Goal: Book appointment/travel/reservation

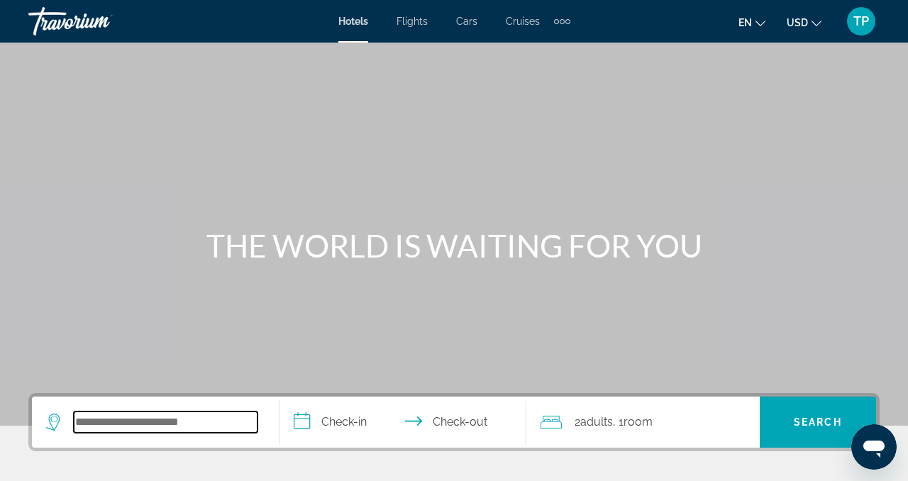
click at [205, 420] on input "Search hotel destination" at bounding box center [166, 422] width 184 height 21
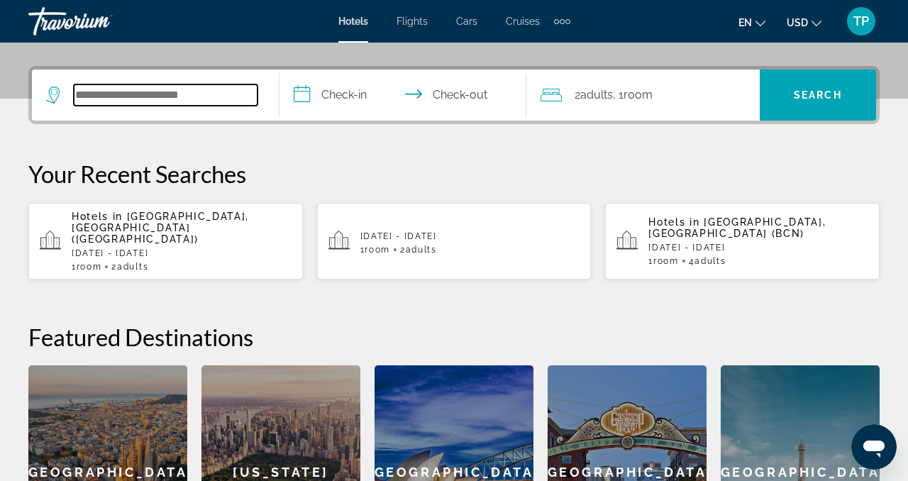
scroll to position [347, 0]
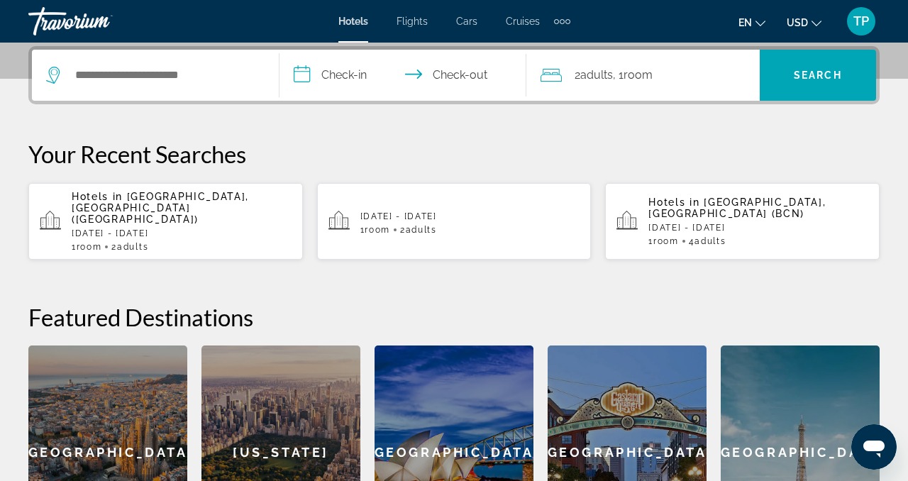
click at [165, 193] on span "[GEOGRAPHIC_DATA], [GEOGRAPHIC_DATA] ([GEOGRAPHIC_DATA])" at bounding box center [160, 208] width 177 height 34
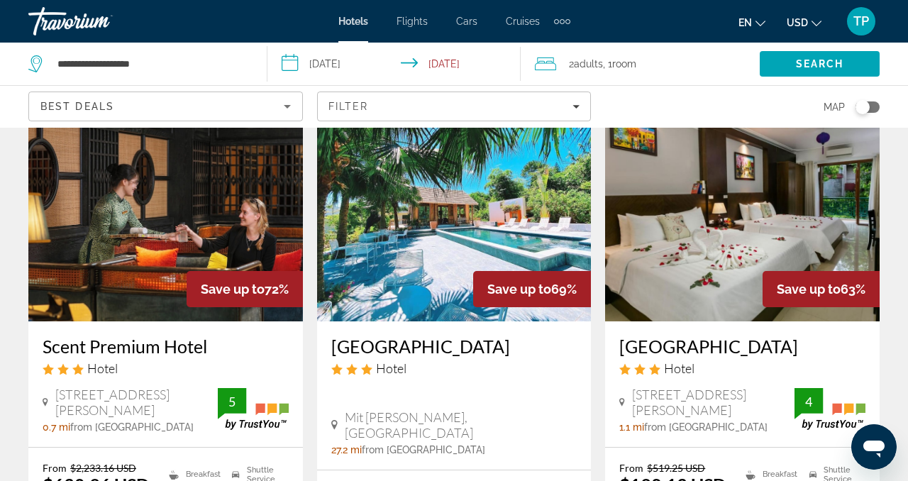
scroll to position [80, 0]
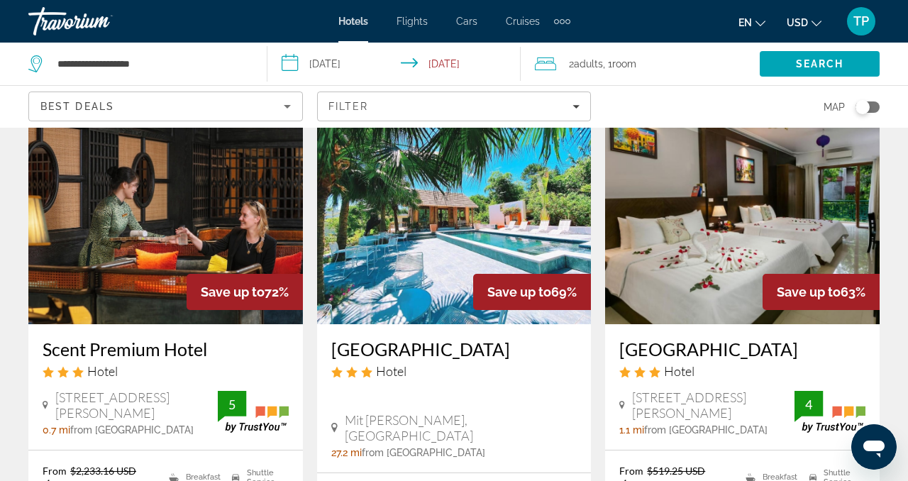
click at [708, 233] on img "Main content" at bounding box center [742, 210] width 275 height 227
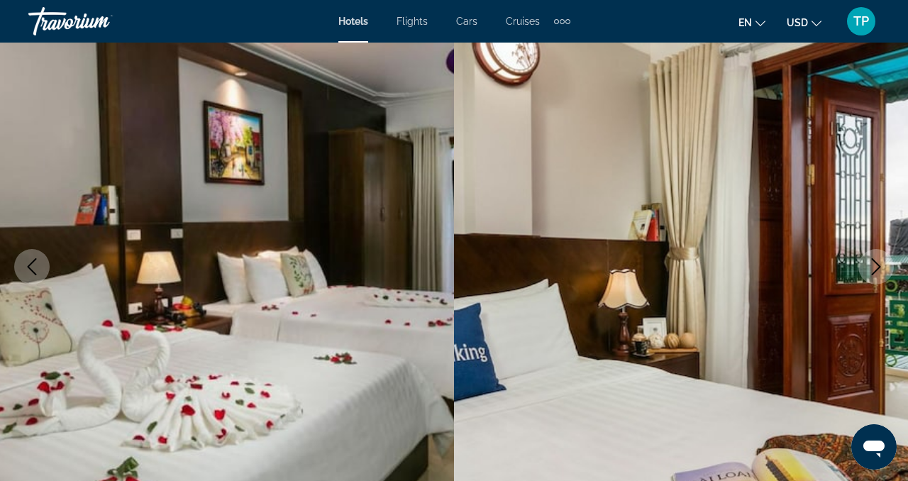
scroll to position [131, 0]
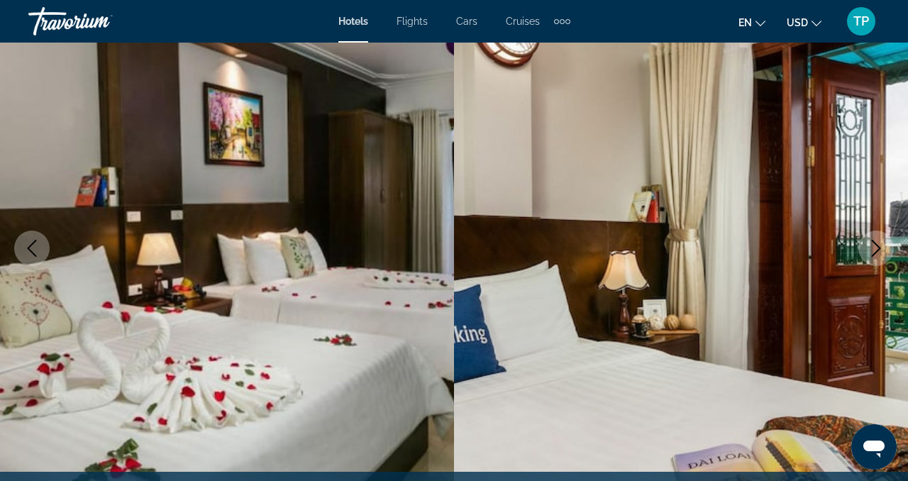
click at [875, 249] on icon "Next image" at bounding box center [876, 248] width 17 height 17
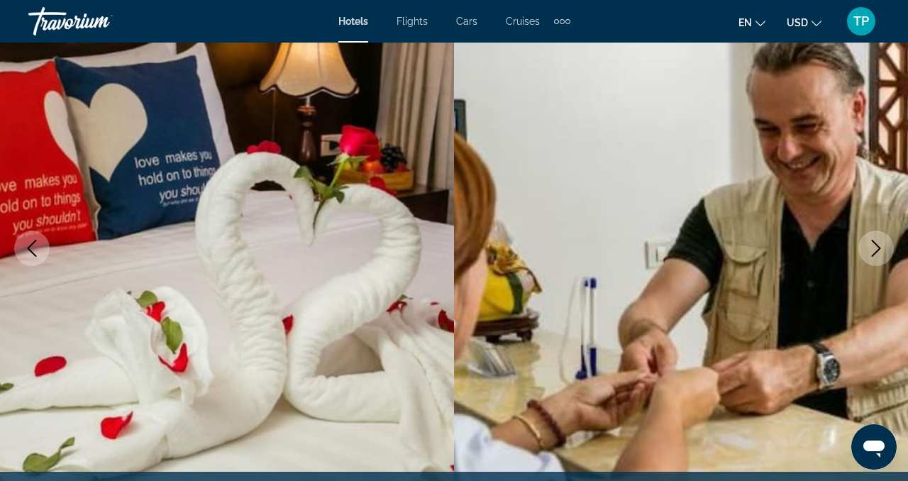
click at [875, 249] on icon "Next image" at bounding box center [876, 248] width 17 height 17
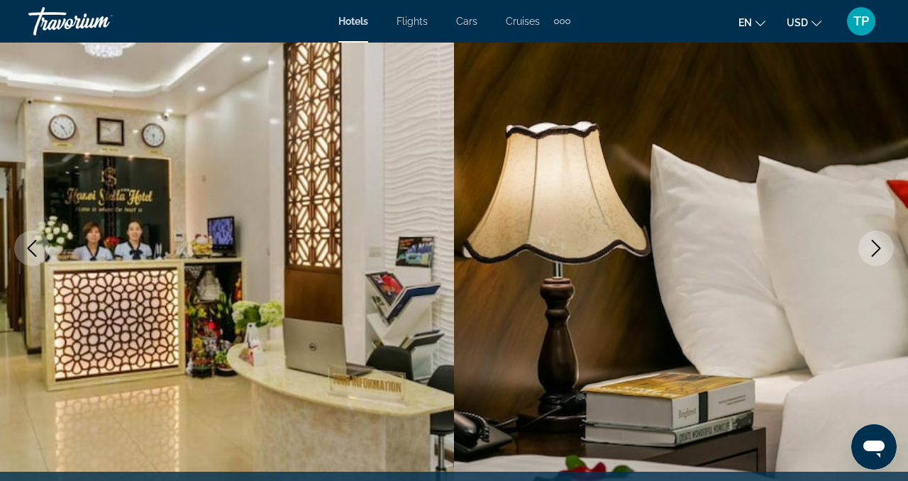
click at [874, 248] on icon "Next image" at bounding box center [876, 248] width 17 height 17
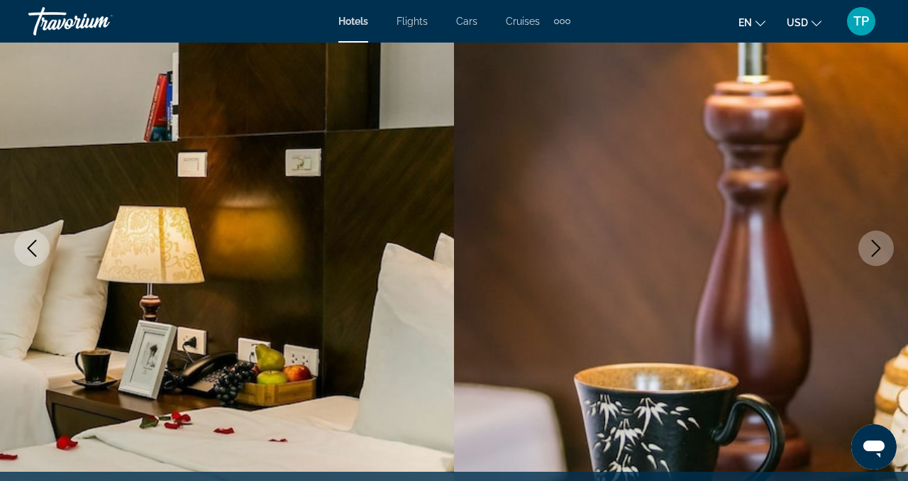
click at [874, 248] on icon "Next image" at bounding box center [876, 248] width 17 height 17
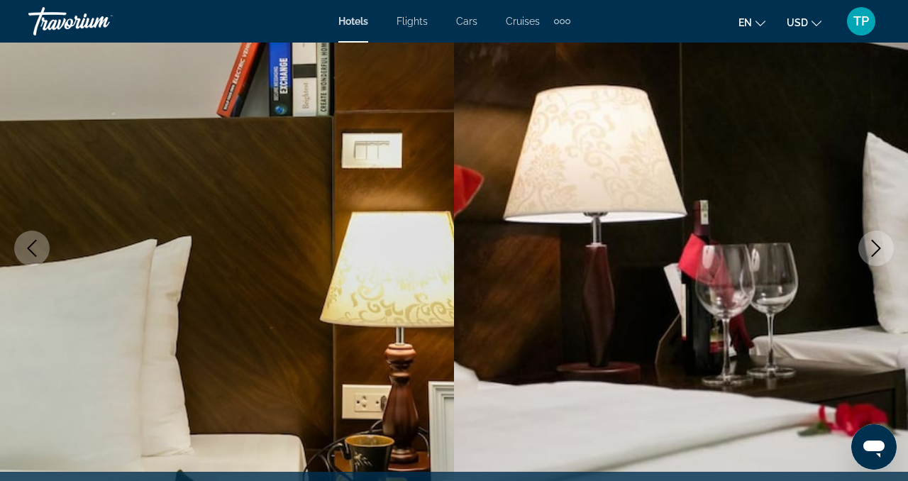
click at [874, 248] on icon "Next image" at bounding box center [876, 248] width 17 height 17
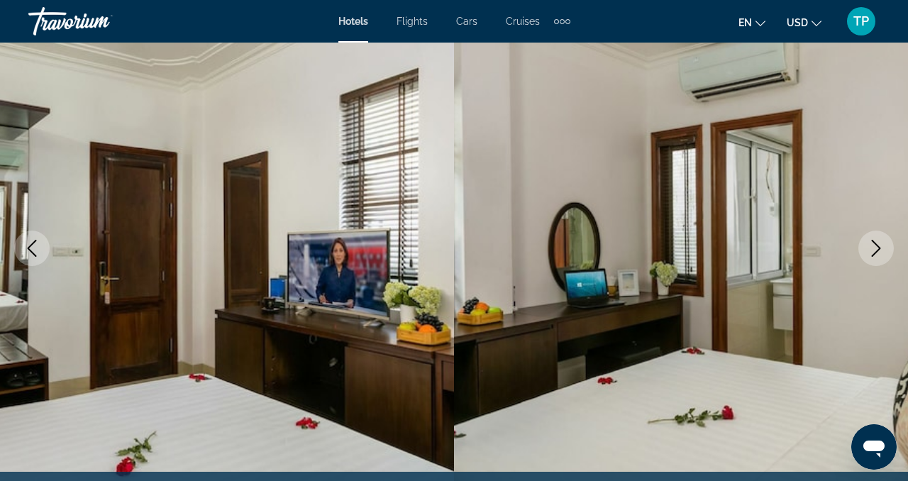
click at [874, 248] on icon "Next image" at bounding box center [876, 248] width 17 height 17
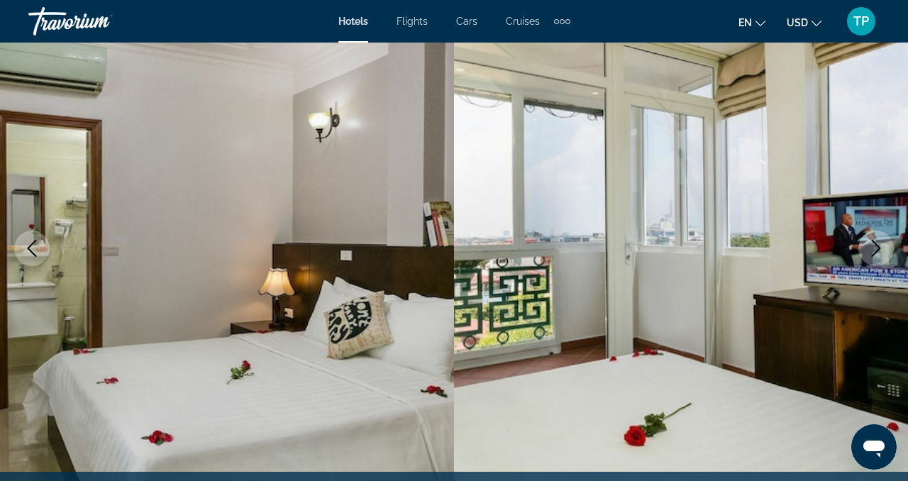
click at [874, 248] on icon "Next image" at bounding box center [876, 248] width 17 height 17
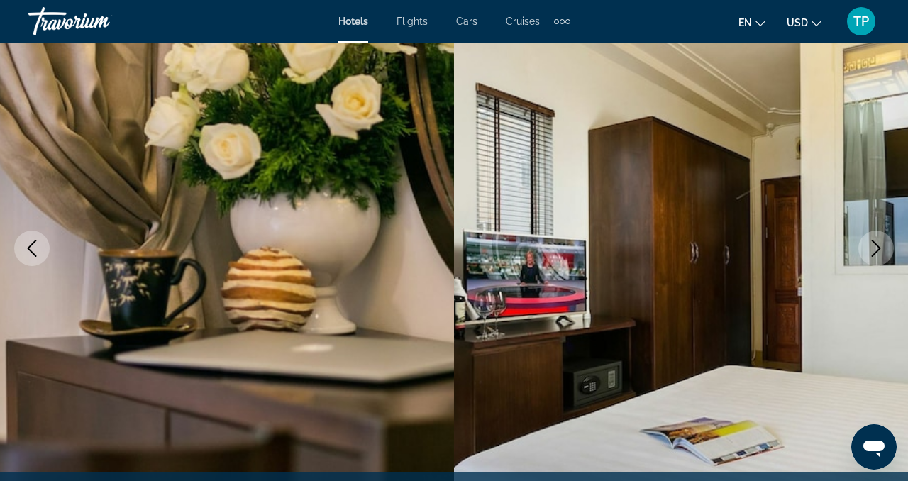
click at [874, 248] on icon "Next image" at bounding box center [876, 248] width 17 height 17
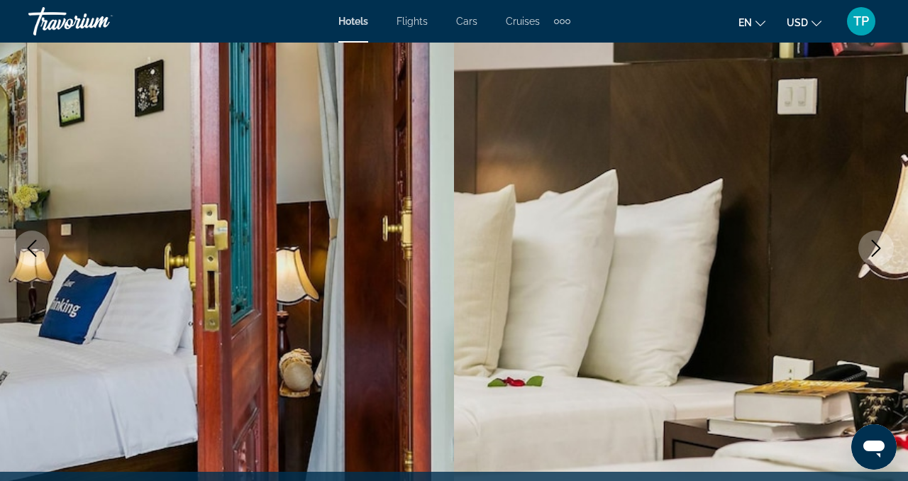
click at [874, 248] on icon "Next image" at bounding box center [876, 248] width 17 height 17
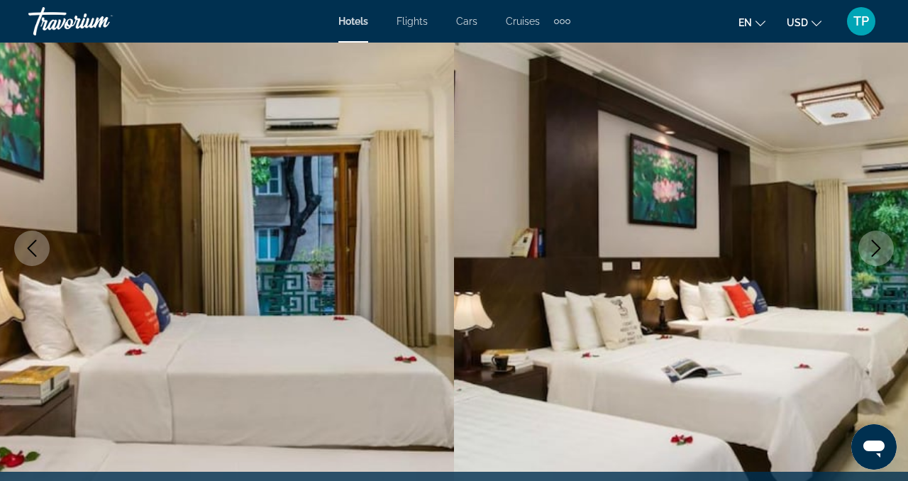
click at [874, 248] on icon "Next image" at bounding box center [876, 248] width 17 height 17
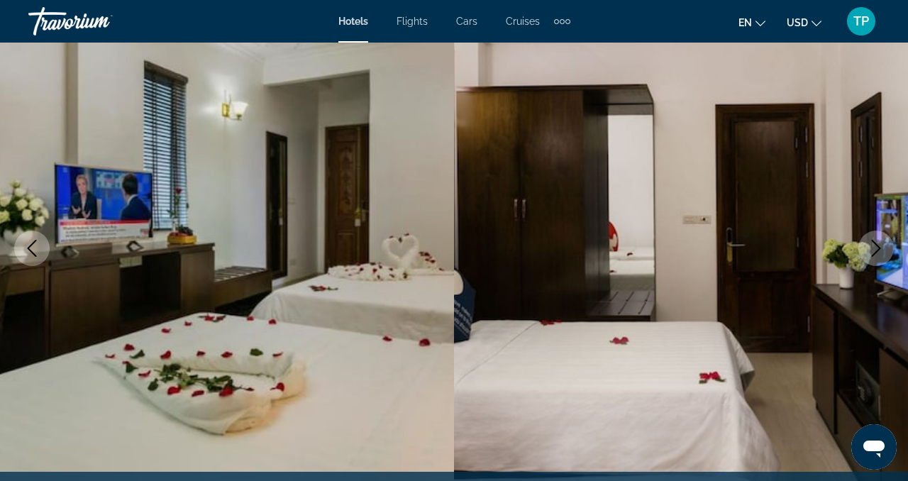
click at [874, 248] on icon "Next image" at bounding box center [876, 248] width 17 height 17
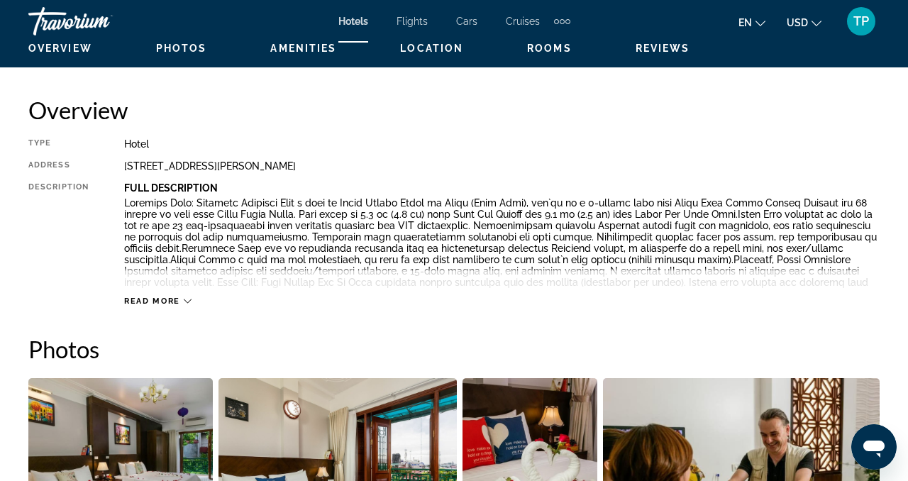
scroll to position [691, 0]
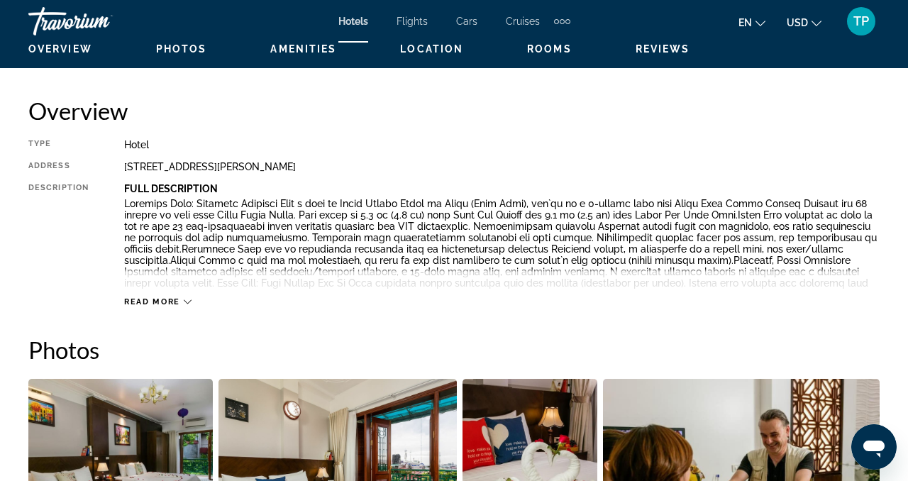
click at [175, 302] on span "Read more" at bounding box center [152, 301] width 56 height 9
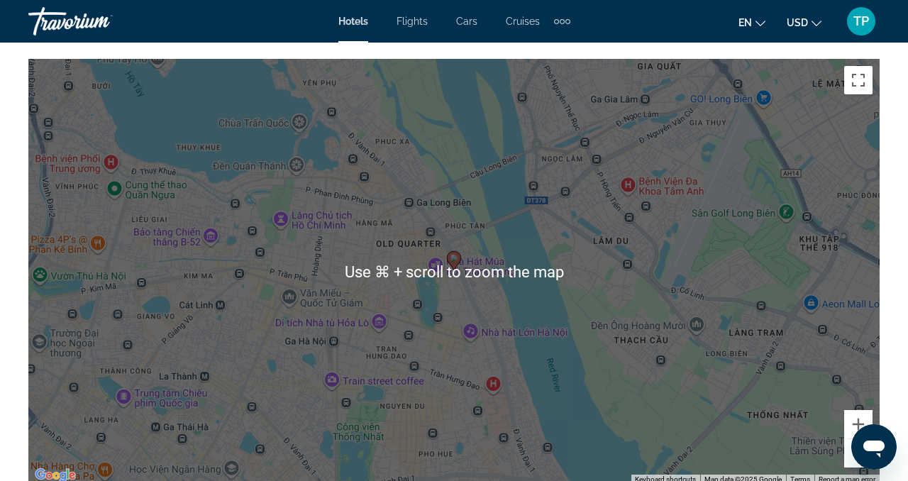
scroll to position [1922, 0]
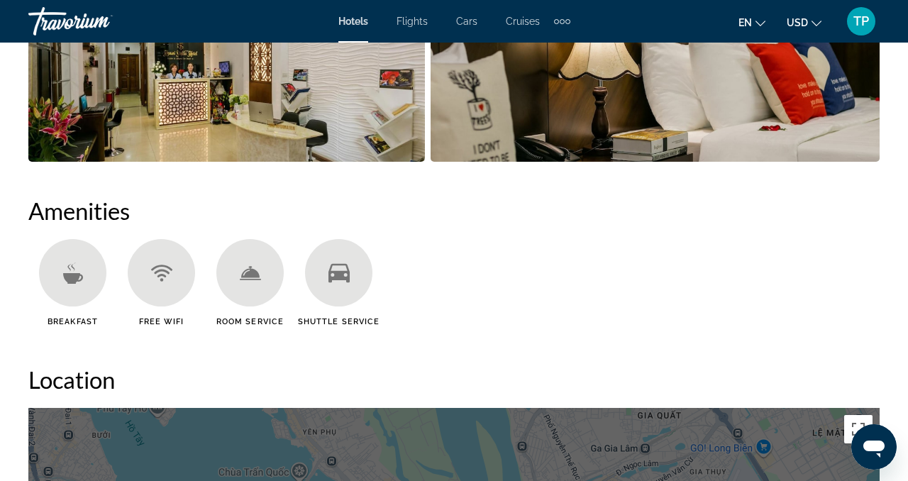
scroll to position [1550, 0]
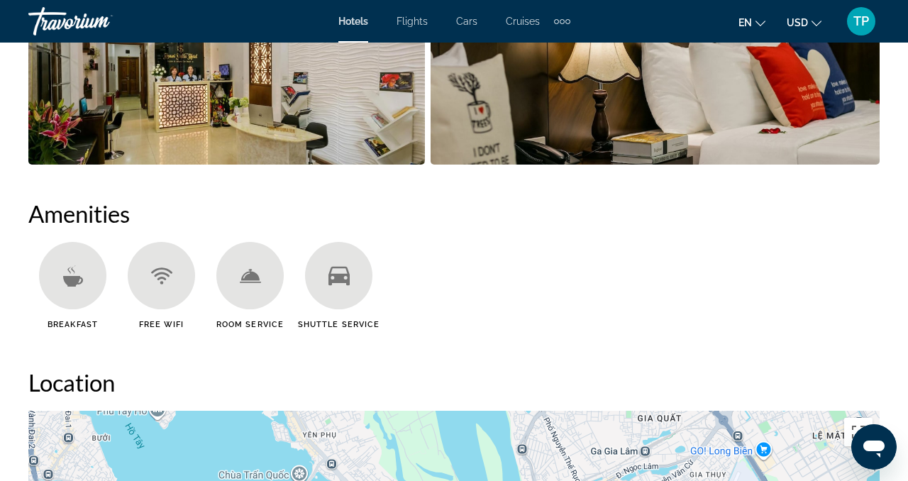
click at [338, 252] on div "Main content" at bounding box center [338, 275] width 67 height 67
click at [343, 320] on span "Shuttle Service" at bounding box center [339, 324] width 82 height 9
click at [339, 265] on icon "Main content" at bounding box center [339, 275] width 21 height 21
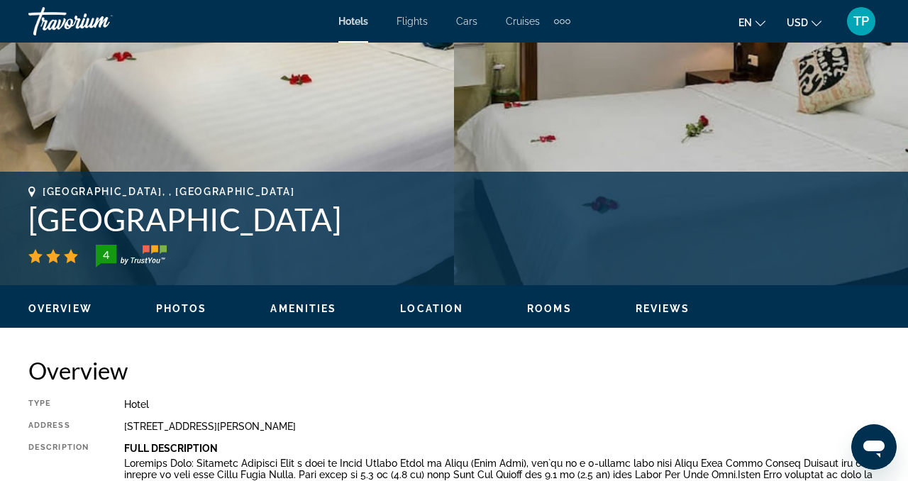
scroll to position [426, 0]
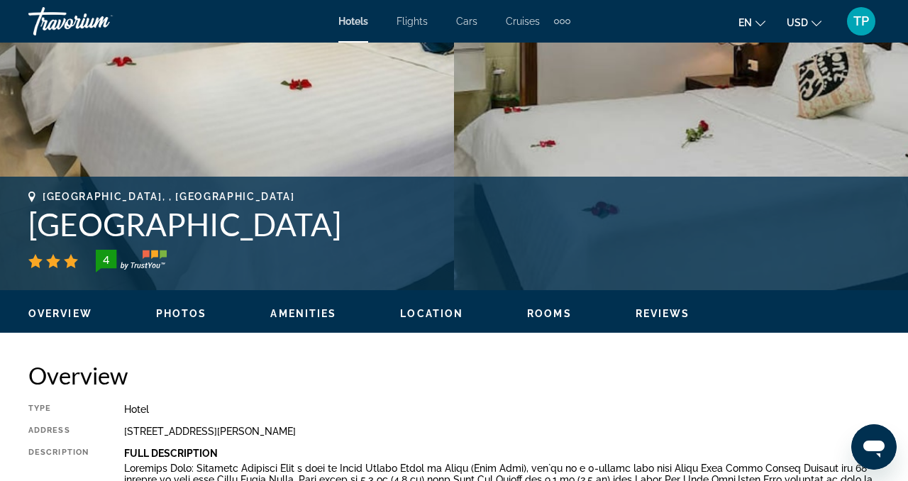
click at [660, 311] on span "Reviews" at bounding box center [663, 313] width 55 height 11
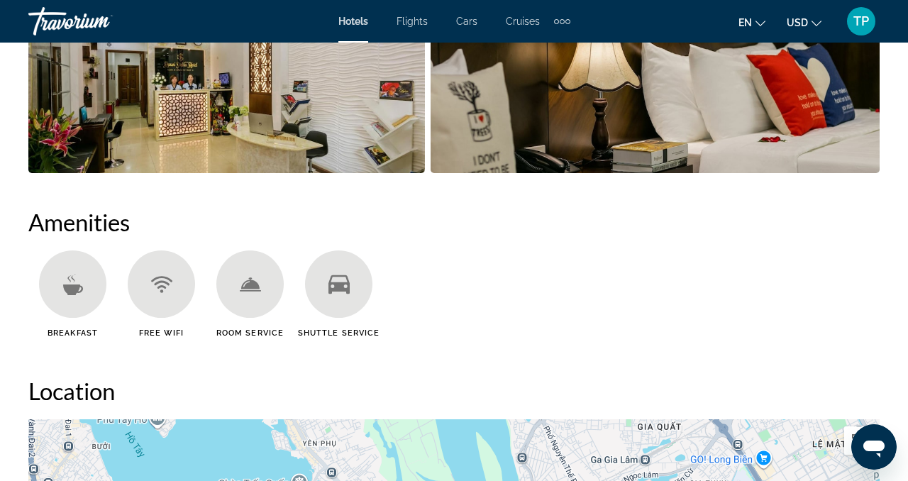
scroll to position [1213, 0]
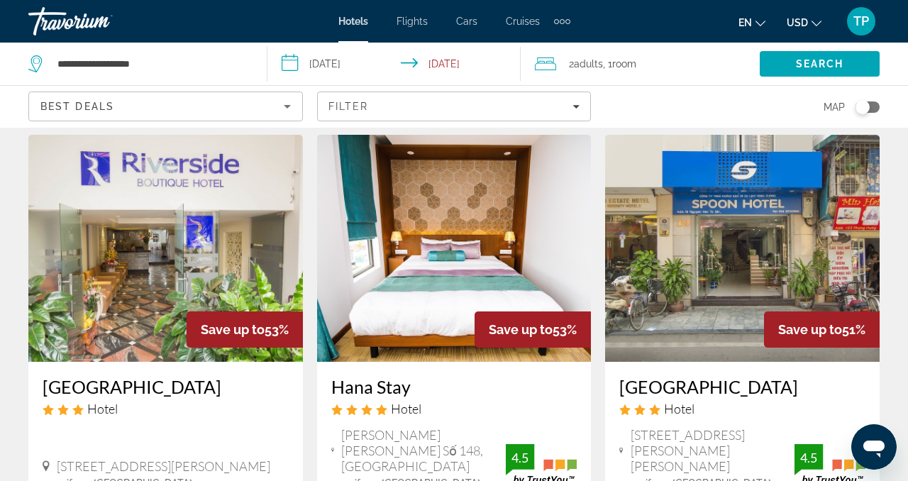
scroll to position [1697, 0]
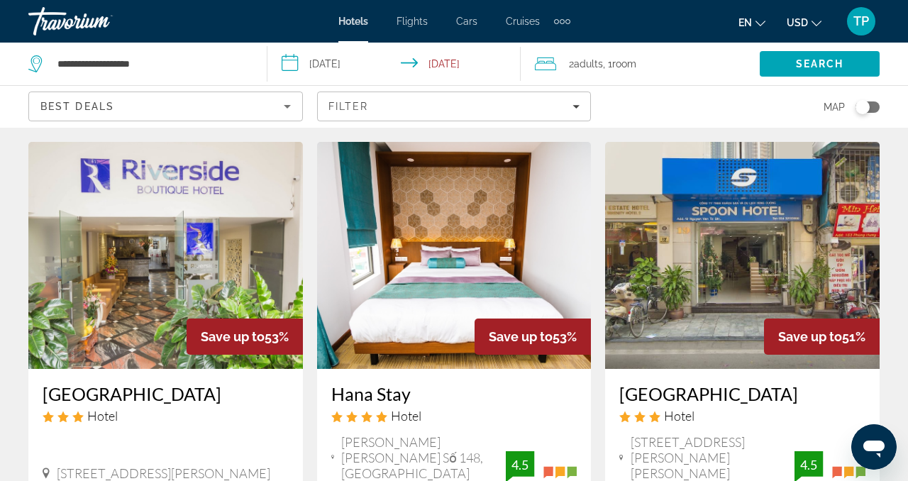
click at [374, 253] on img "Main content" at bounding box center [454, 255] width 275 height 227
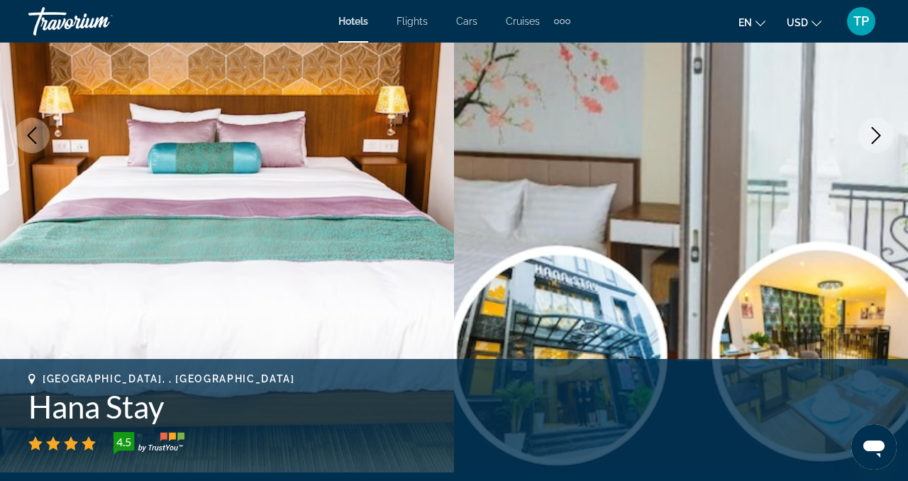
scroll to position [230, 0]
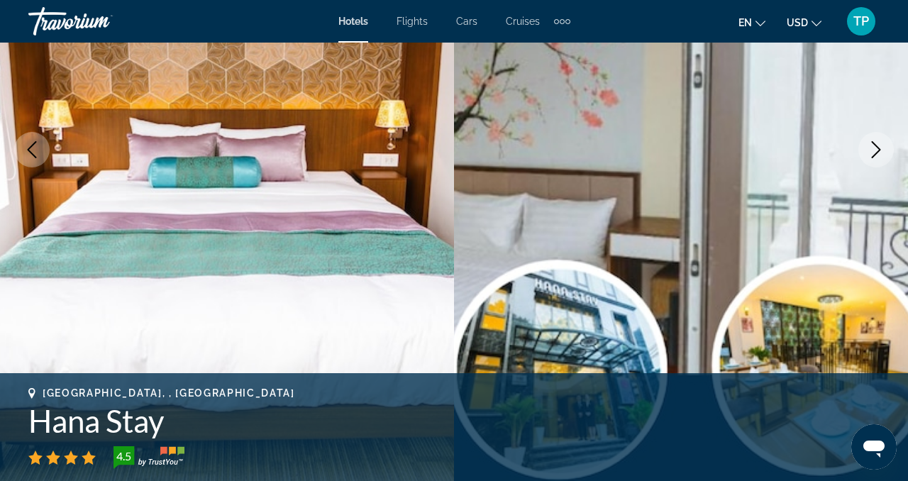
click at [876, 150] on icon "Next image" at bounding box center [876, 149] width 17 height 17
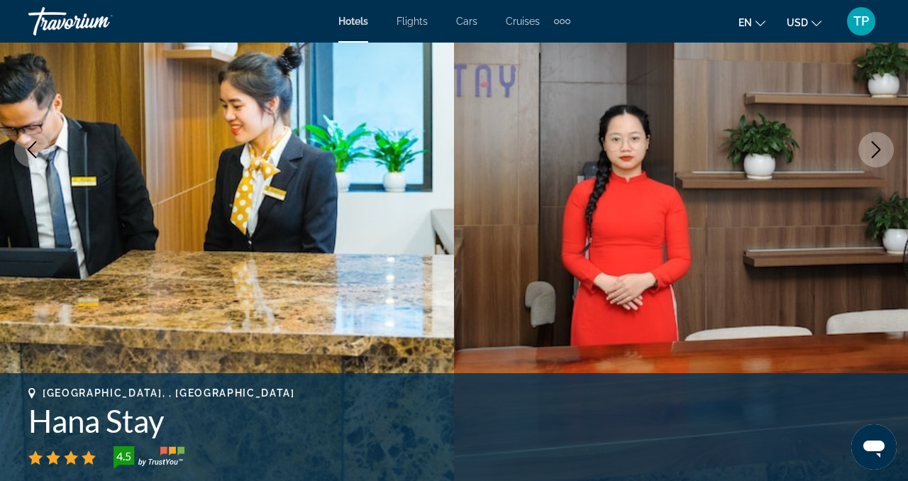
click at [876, 150] on icon "Next image" at bounding box center [876, 149] width 17 height 17
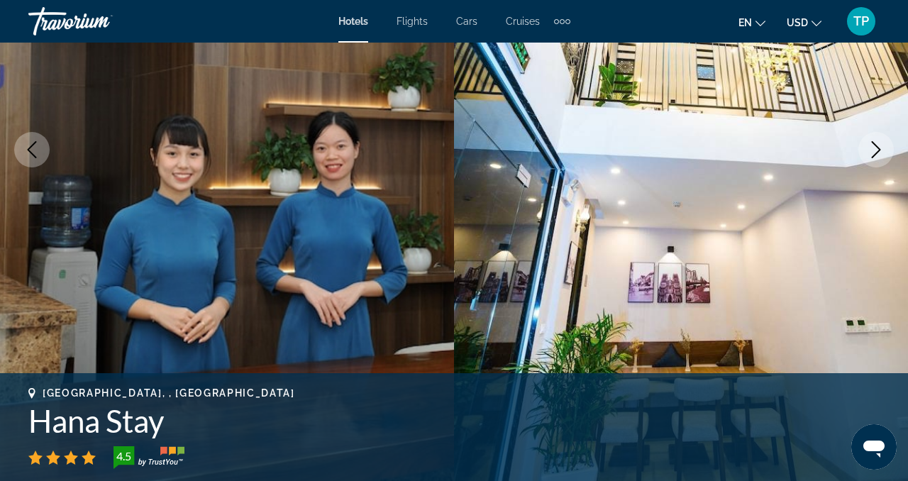
click at [876, 150] on icon "Next image" at bounding box center [876, 149] width 17 height 17
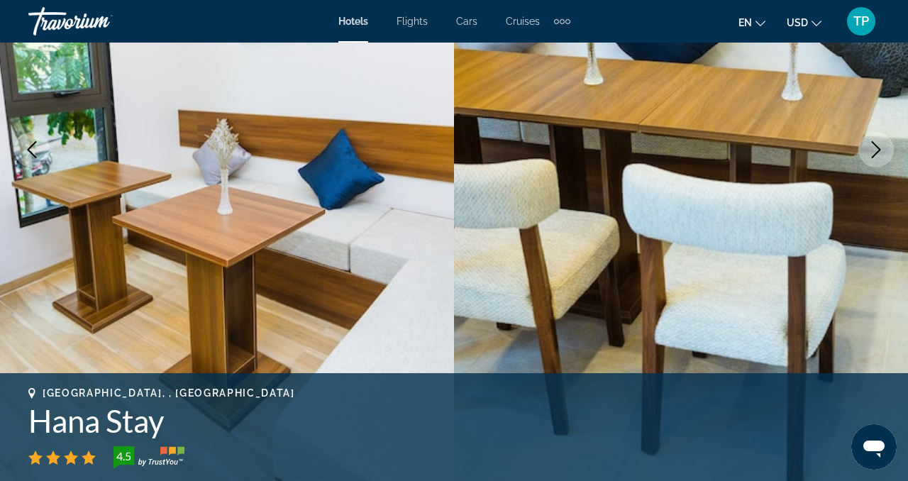
click at [876, 150] on icon "Next image" at bounding box center [876, 149] width 17 height 17
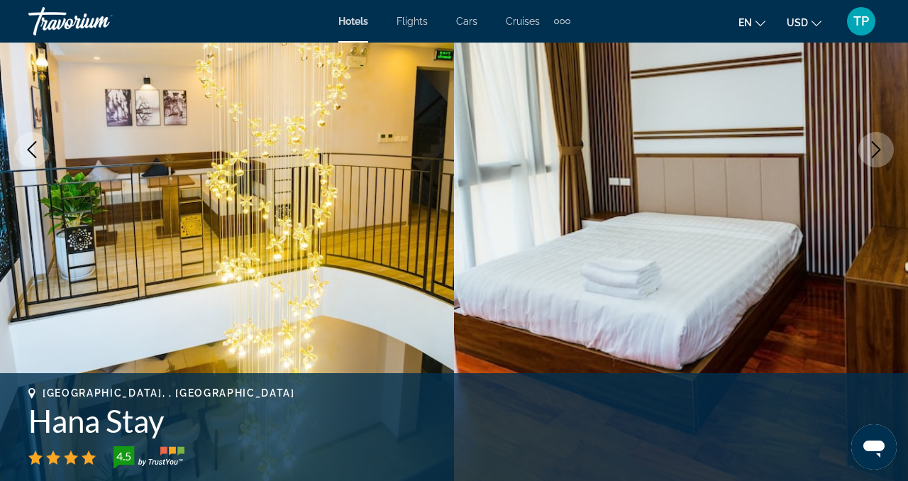
click at [876, 150] on icon "Next image" at bounding box center [876, 149] width 17 height 17
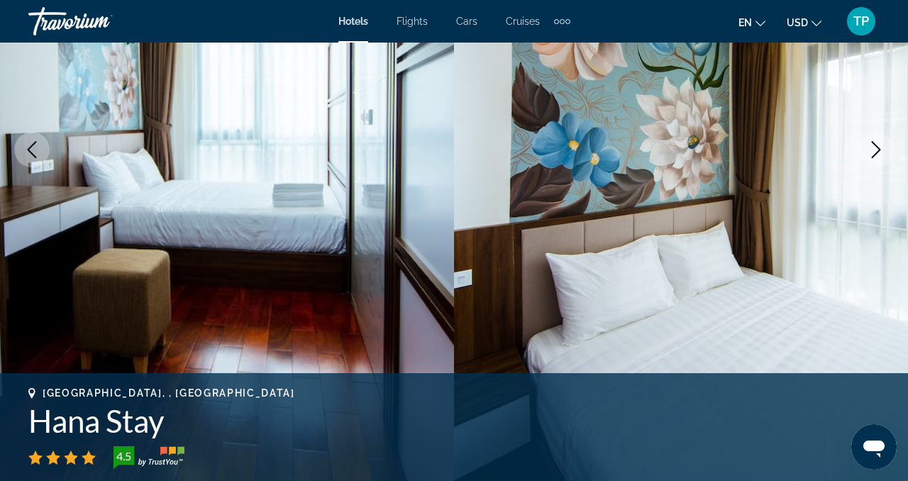
click at [876, 150] on icon "Next image" at bounding box center [876, 149] width 17 height 17
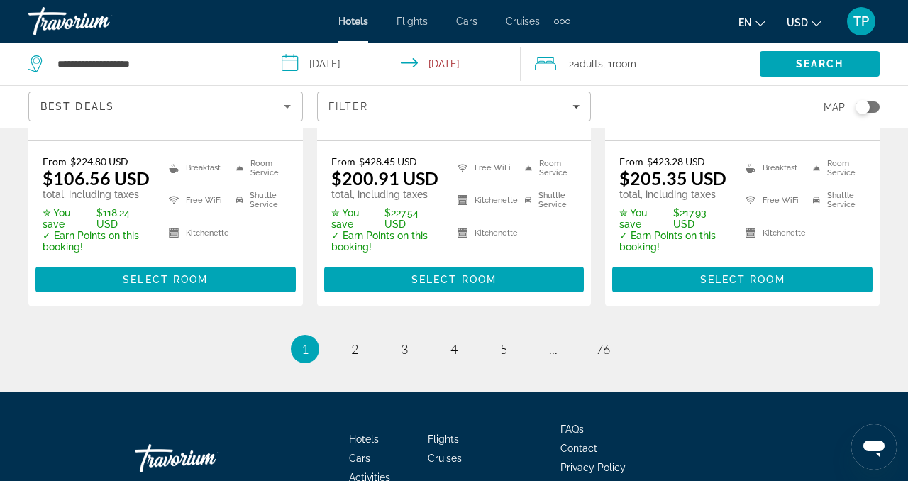
scroll to position [2070, 0]
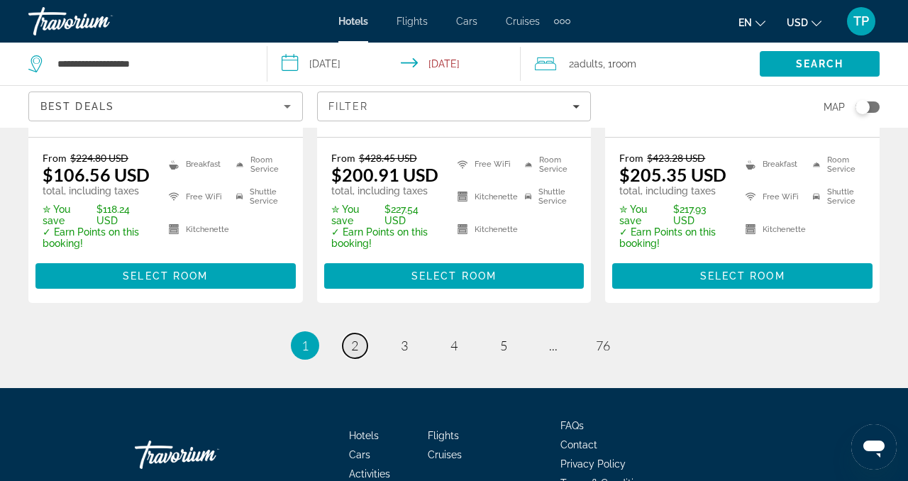
click at [355, 338] on span "2" at bounding box center [354, 346] width 7 height 16
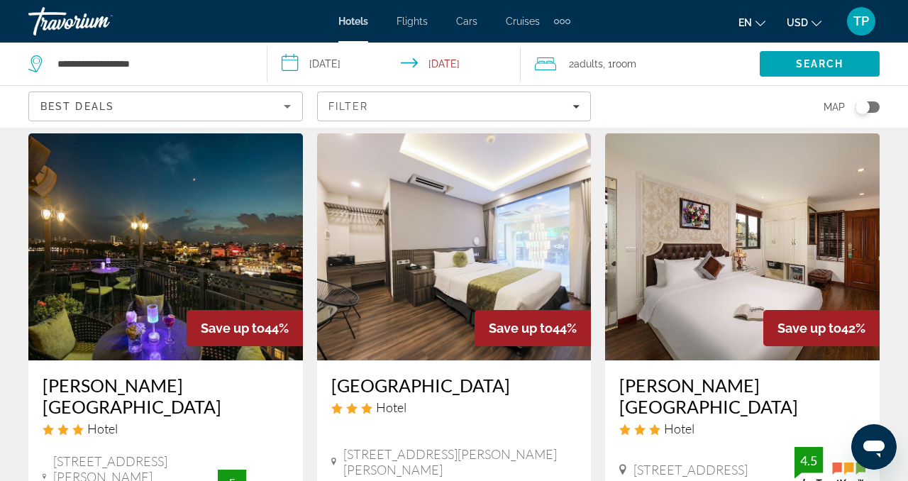
scroll to position [655, 0]
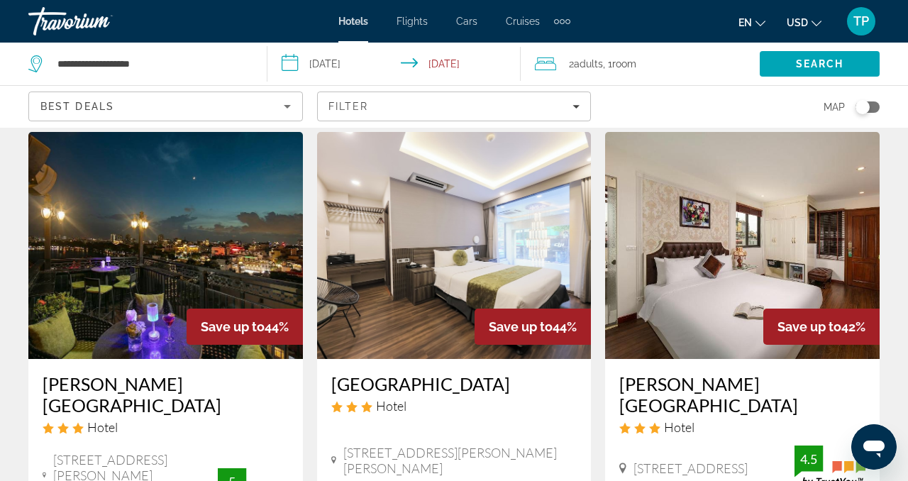
click at [138, 185] on img "Main content" at bounding box center [165, 245] width 275 height 227
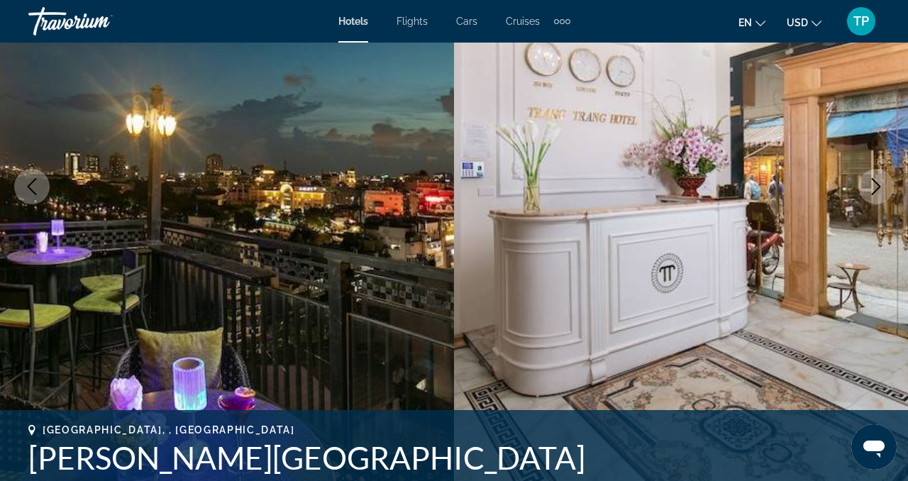
scroll to position [194, 0]
click at [879, 188] on icon "Next image" at bounding box center [876, 185] width 17 height 17
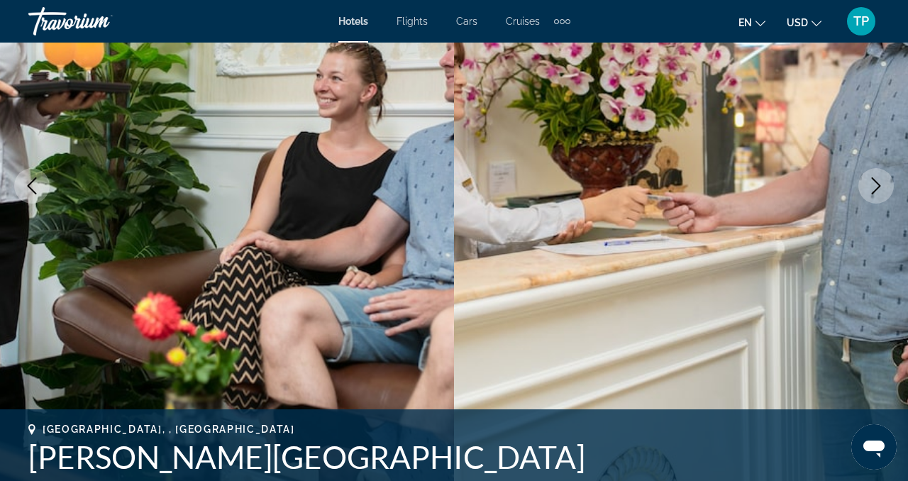
click at [879, 188] on icon "Next image" at bounding box center [876, 185] width 17 height 17
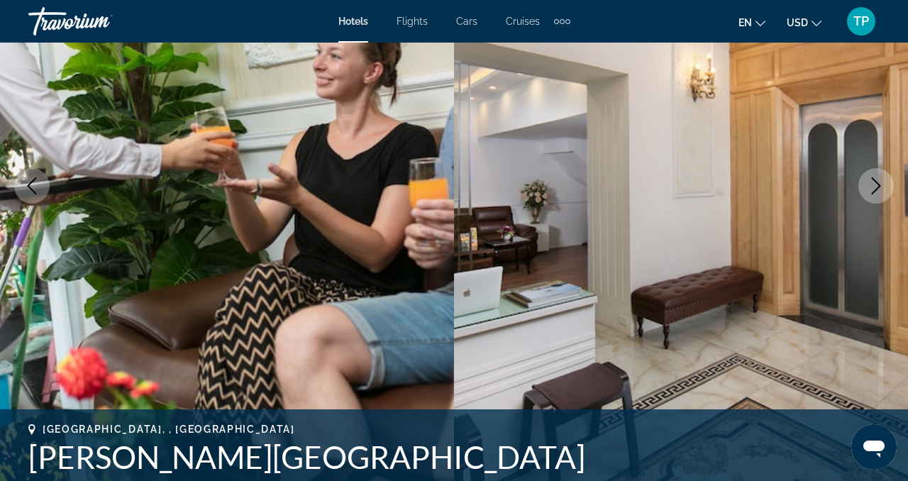
click at [879, 189] on icon "Next image" at bounding box center [876, 185] width 17 height 17
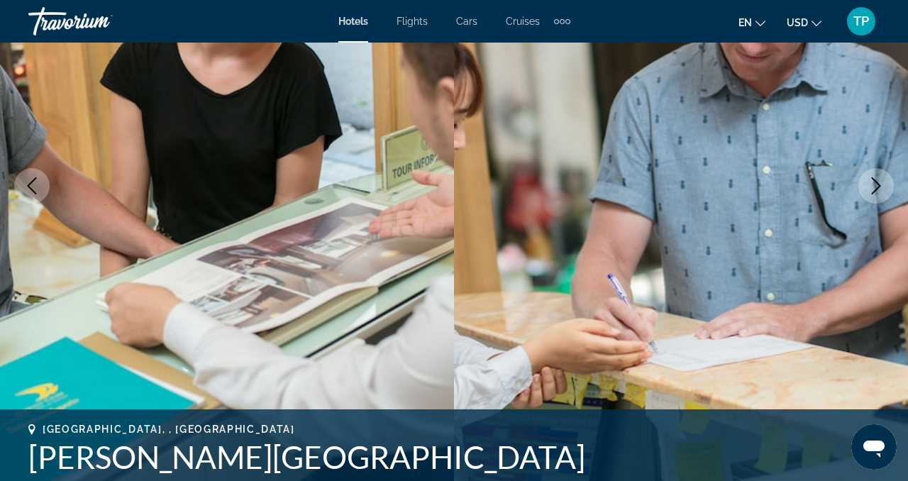
click at [879, 190] on icon "Next image" at bounding box center [876, 185] width 17 height 17
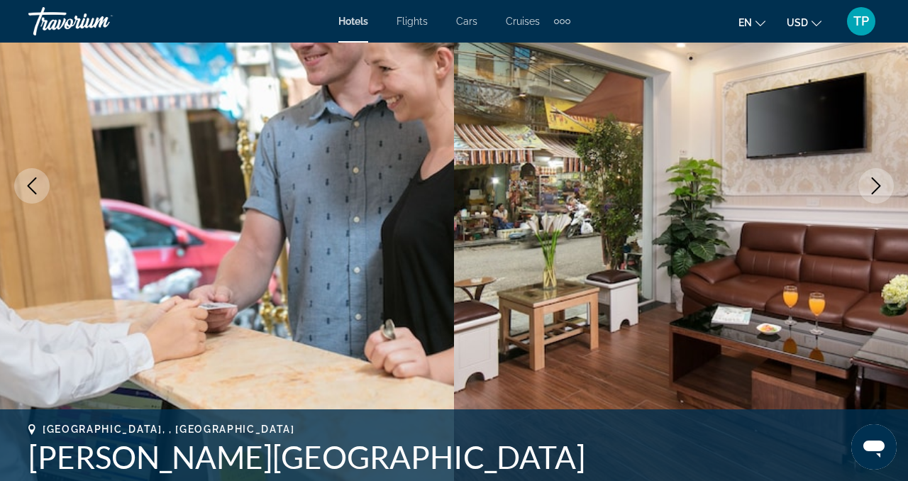
click at [879, 192] on icon "Next image" at bounding box center [876, 185] width 17 height 17
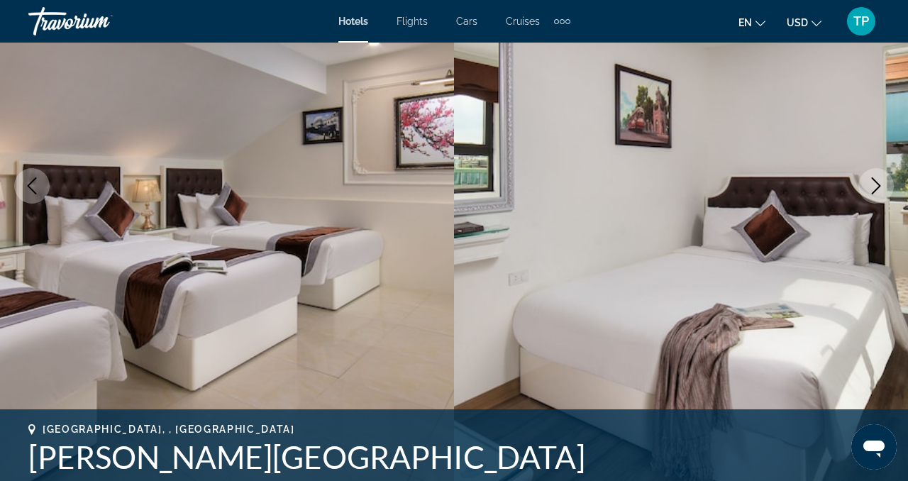
click at [879, 192] on icon "Next image" at bounding box center [876, 185] width 17 height 17
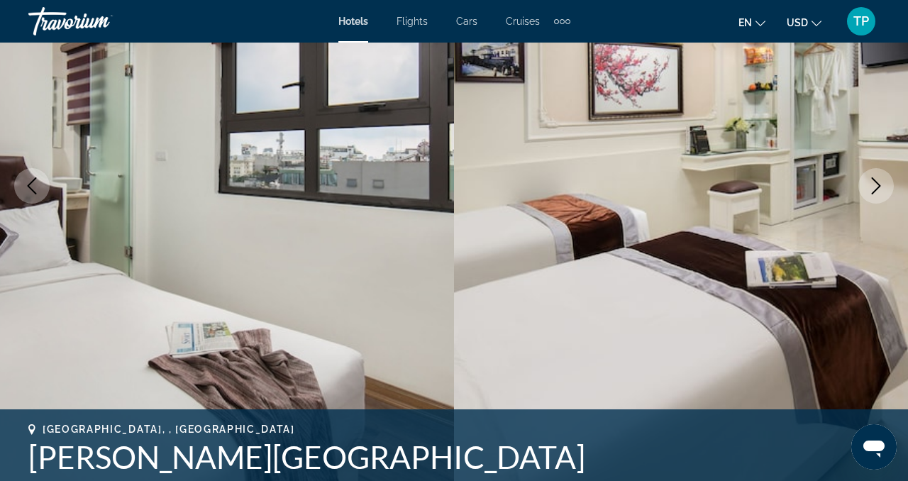
click at [879, 193] on icon "Next image" at bounding box center [876, 185] width 17 height 17
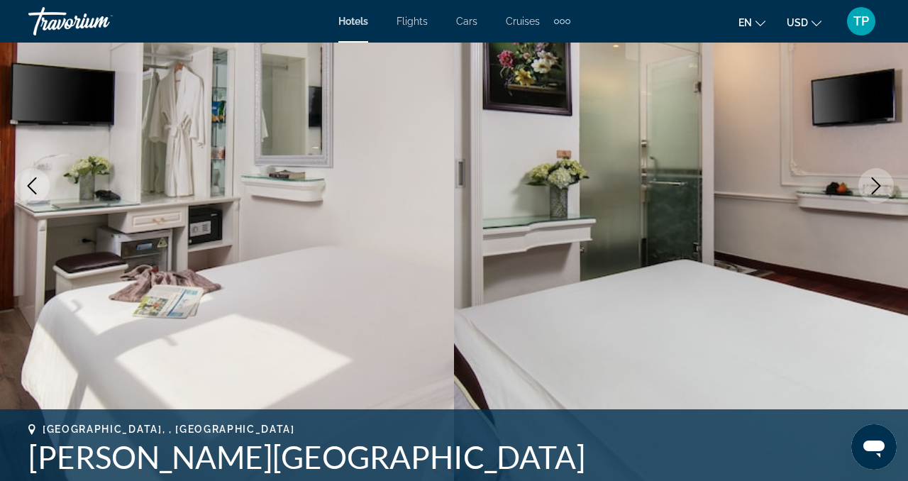
click at [879, 193] on icon "Next image" at bounding box center [876, 185] width 17 height 17
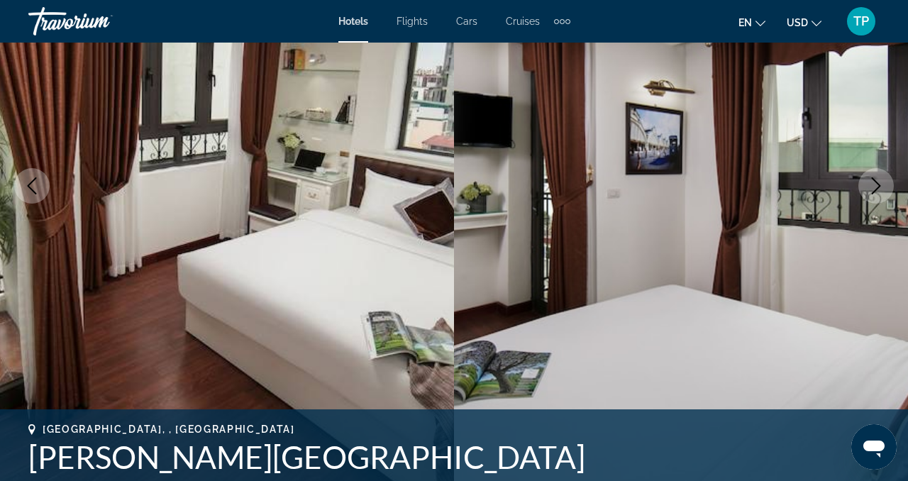
click at [877, 193] on icon "Next image" at bounding box center [876, 185] width 17 height 17
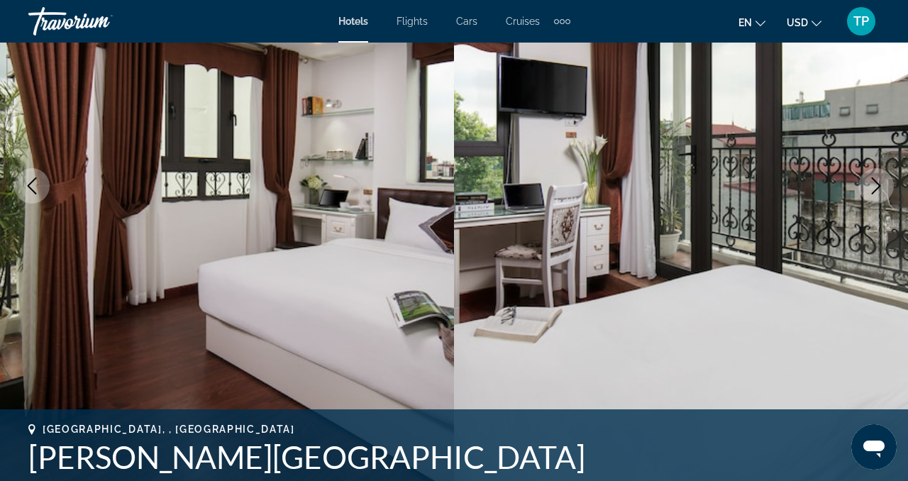
click at [877, 193] on icon "Next image" at bounding box center [876, 185] width 17 height 17
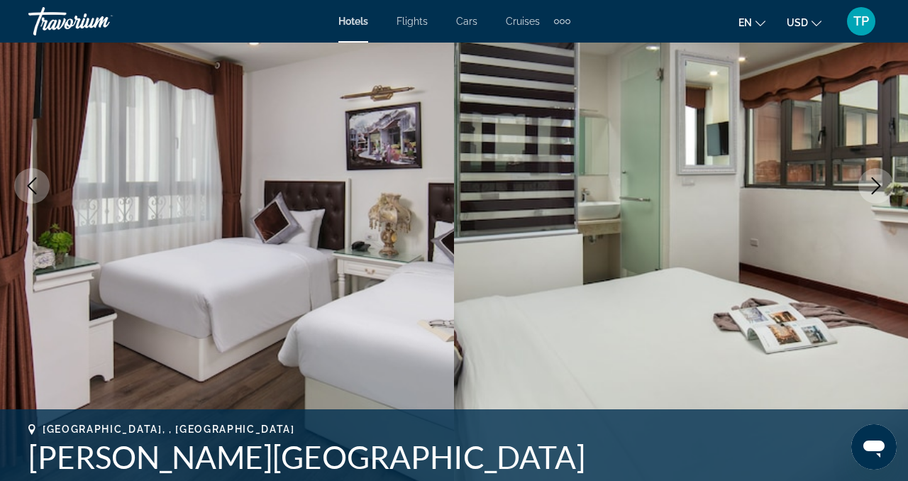
click at [877, 194] on icon "Next image" at bounding box center [876, 185] width 17 height 17
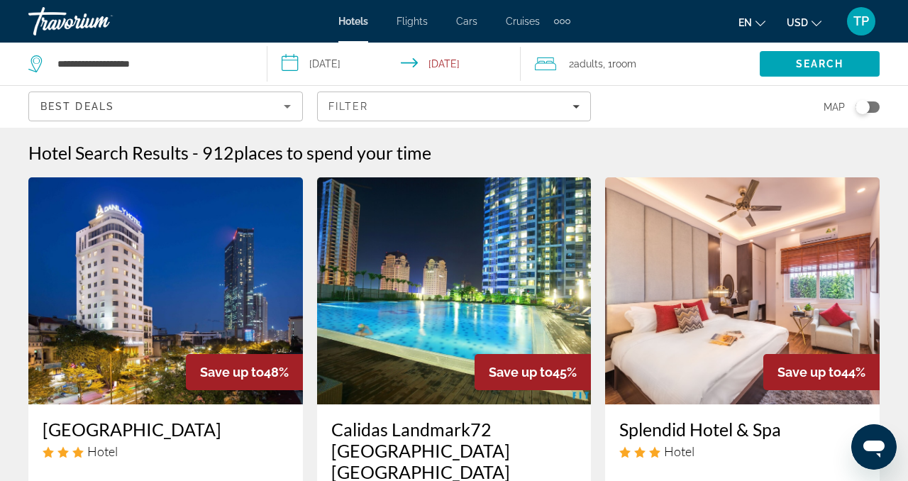
click at [693, 310] on img "Main content" at bounding box center [742, 290] width 275 height 227
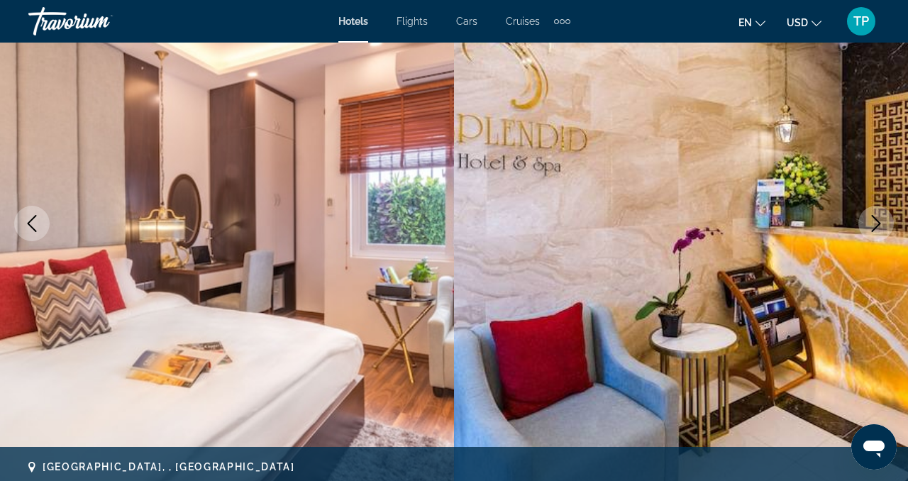
scroll to position [148, 0]
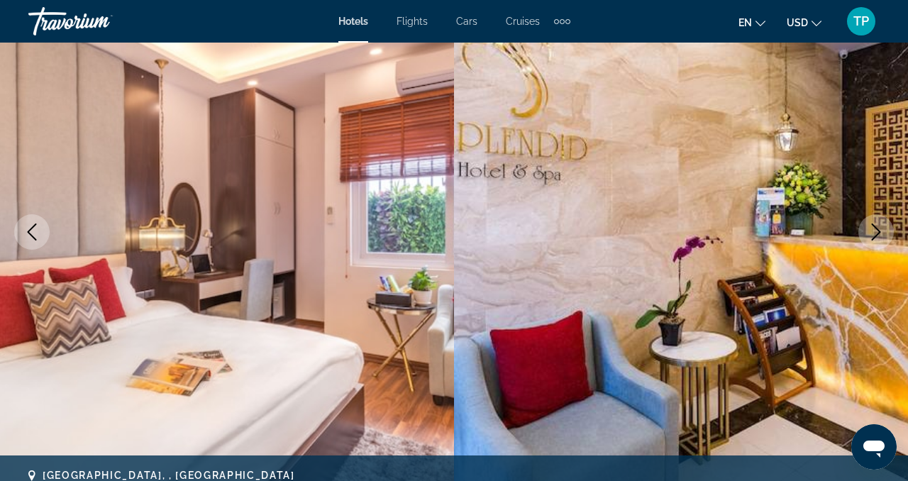
click at [875, 225] on icon "Next image" at bounding box center [876, 232] width 17 height 17
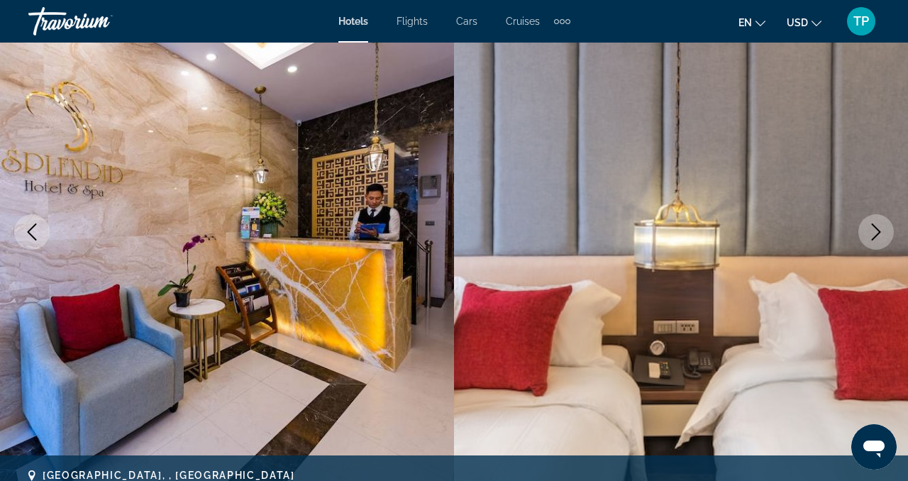
click at [875, 226] on icon "Next image" at bounding box center [876, 232] width 9 height 17
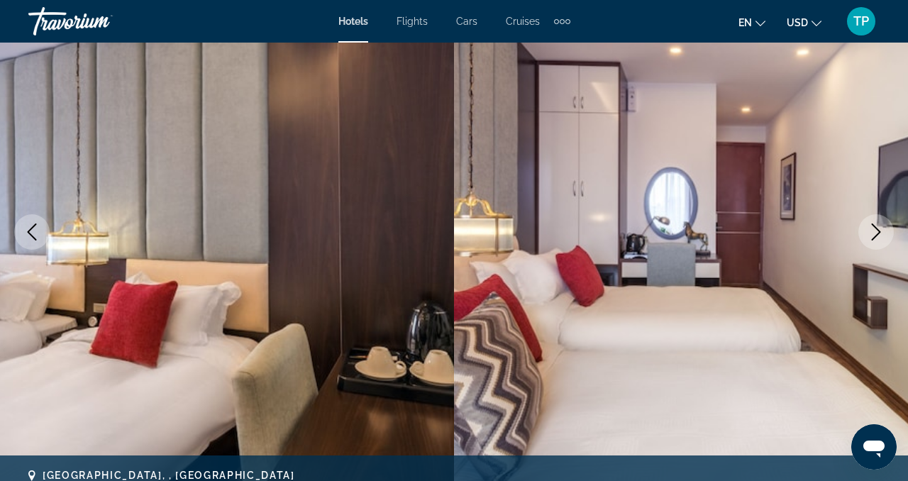
click at [875, 226] on icon "Next image" at bounding box center [876, 232] width 9 height 17
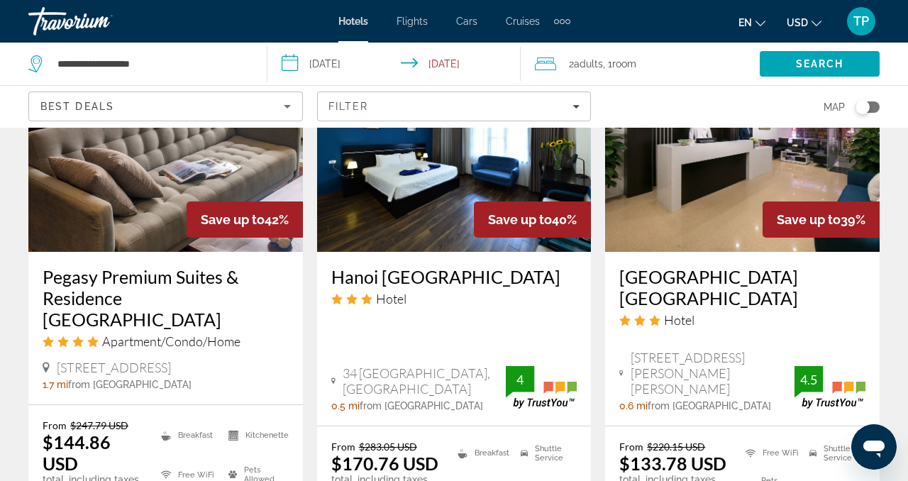
scroll to position [1332, 0]
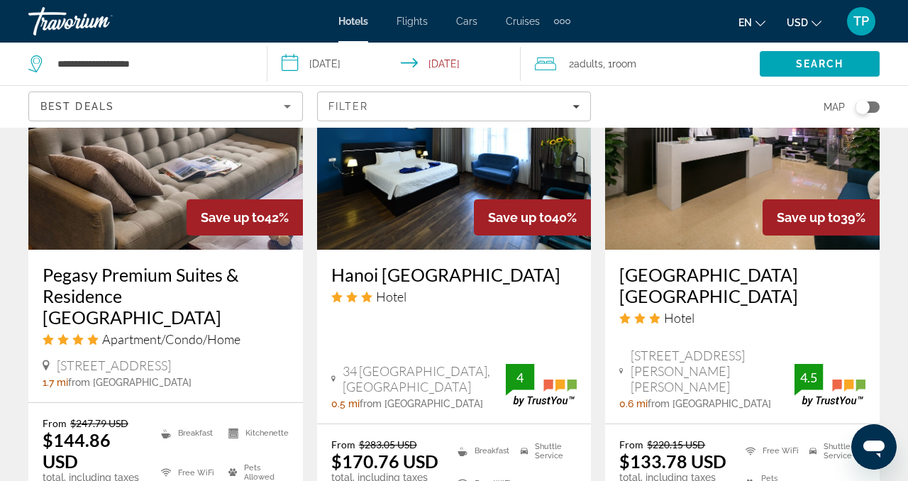
click at [688, 182] on img "Main content" at bounding box center [742, 136] width 275 height 227
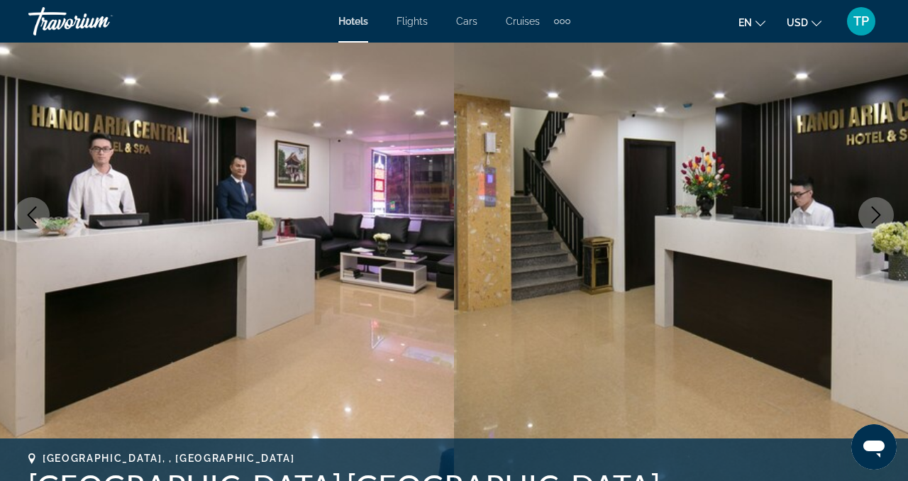
scroll to position [168, 0]
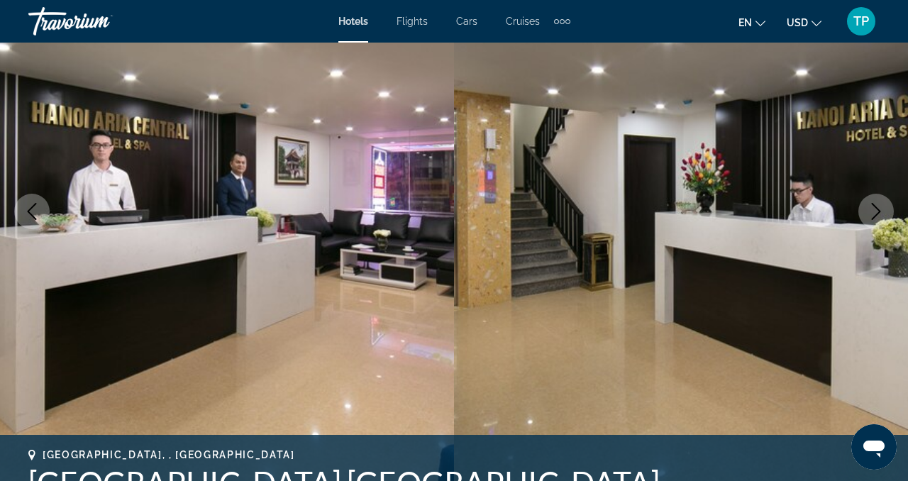
click at [883, 209] on icon "Next image" at bounding box center [876, 211] width 17 height 17
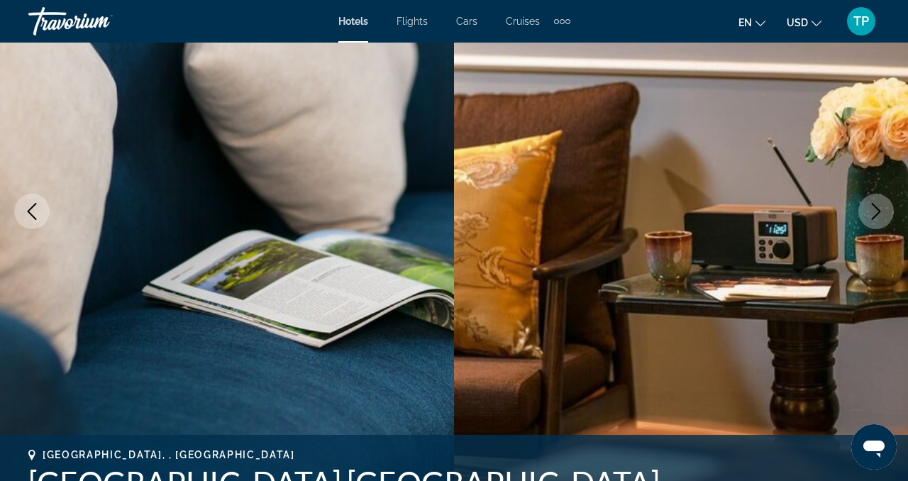
click at [882, 208] on icon "Next image" at bounding box center [876, 211] width 17 height 17
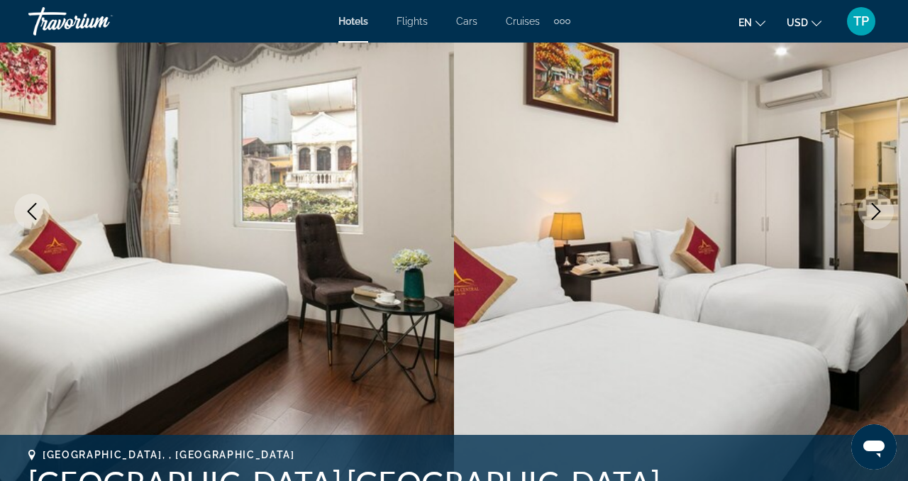
click at [881, 208] on icon "Next image" at bounding box center [876, 211] width 17 height 17
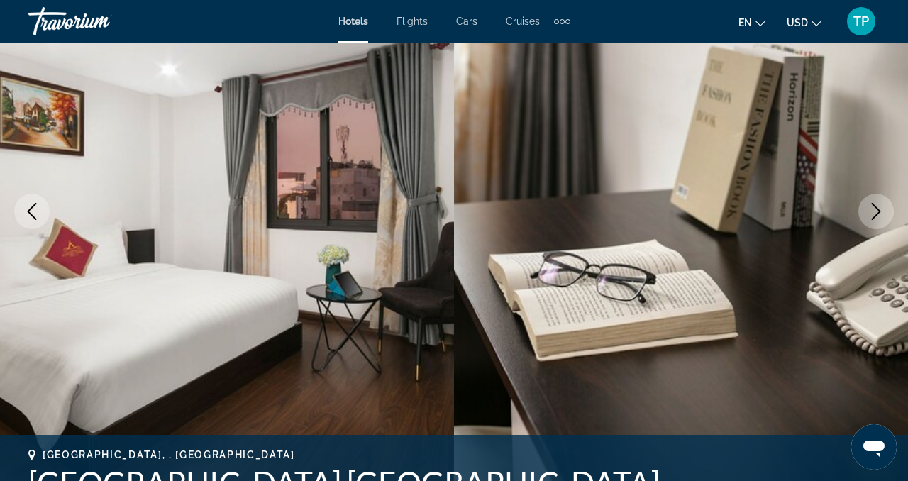
click at [881, 208] on icon "Next image" at bounding box center [876, 211] width 17 height 17
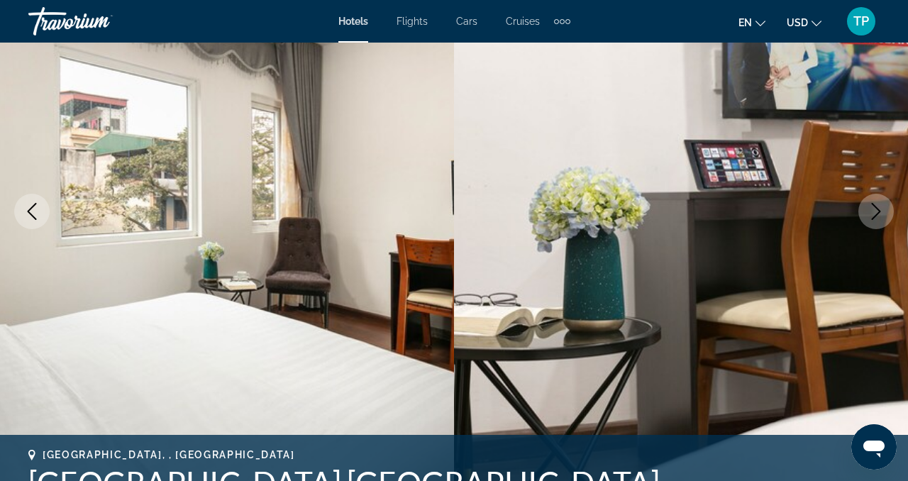
click at [881, 209] on icon "Next image" at bounding box center [876, 211] width 17 height 17
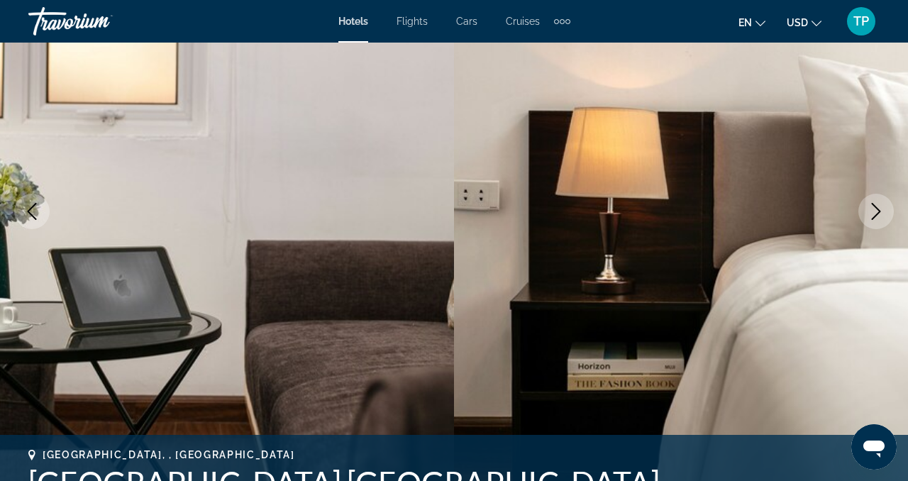
click at [881, 211] on icon "Next image" at bounding box center [876, 211] width 17 height 17
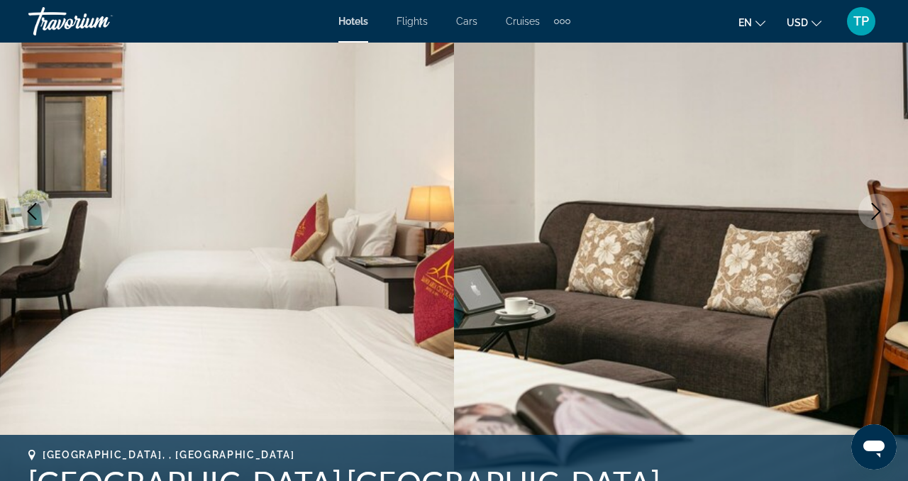
click at [881, 210] on icon "Next image" at bounding box center [876, 211] width 17 height 17
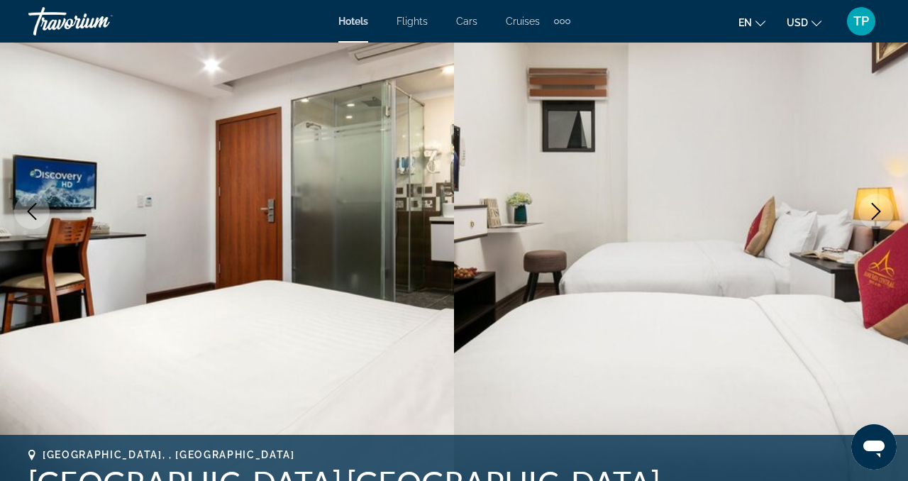
click at [877, 220] on button "Next image" at bounding box center [876, 211] width 35 height 35
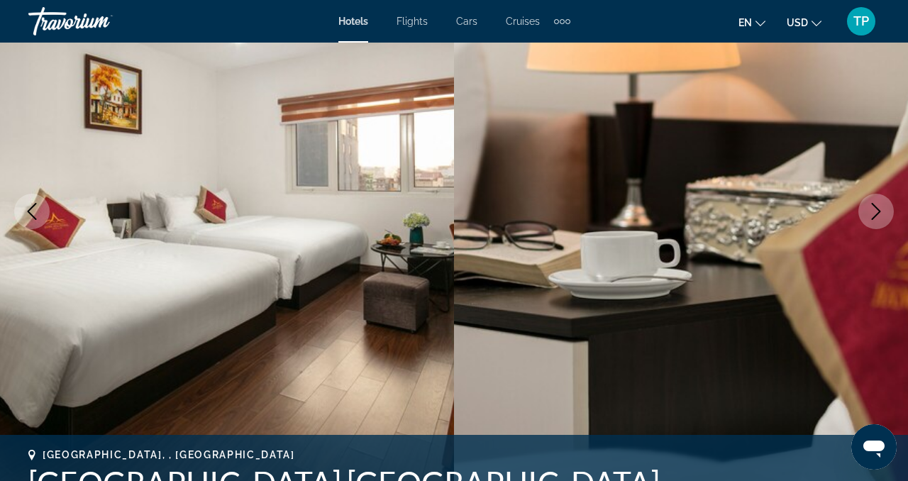
click at [877, 220] on button "Next image" at bounding box center [876, 211] width 35 height 35
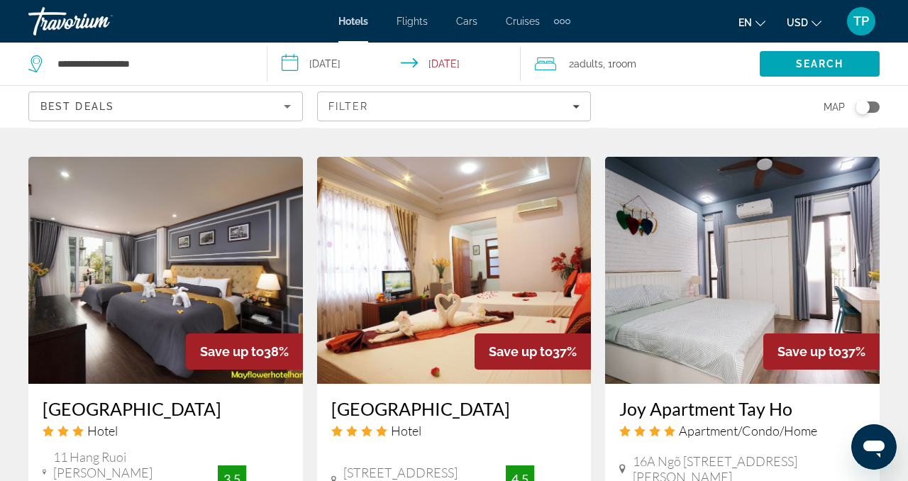
scroll to position [1792, 0]
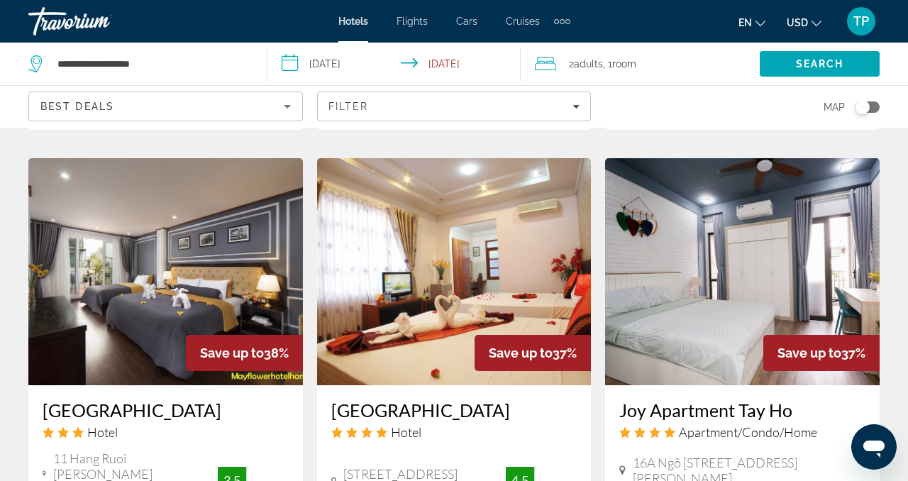
click at [418, 248] on img "Main content" at bounding box center [454, 271] width 275 height 227
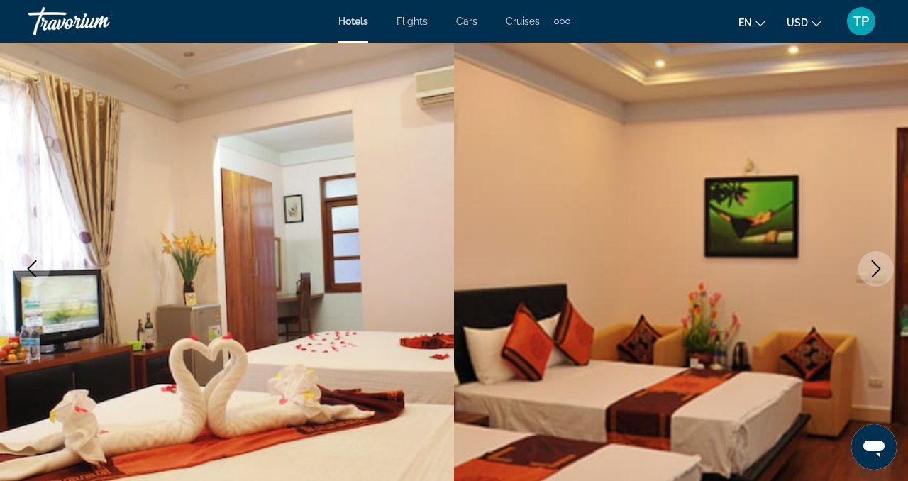
scroll to position [128, 0]
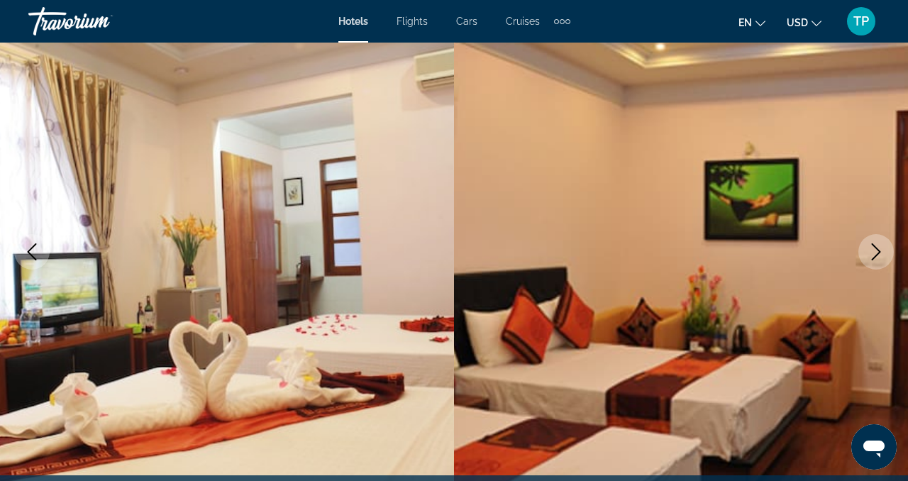
click at [876, 253] on icon "Next image" at bounding box center [876, 251] width 17 height 17
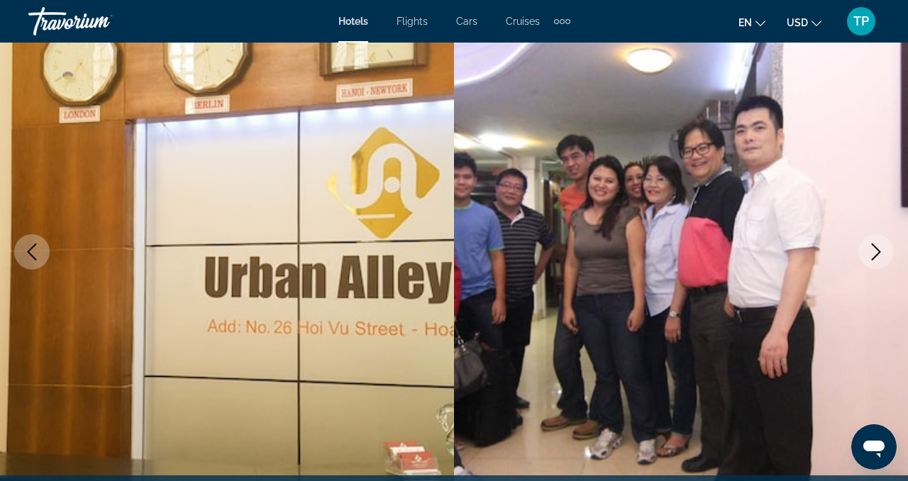
click at [876, 252] on icon "Next image" at bounding box center [876, 251] width 17 height 17
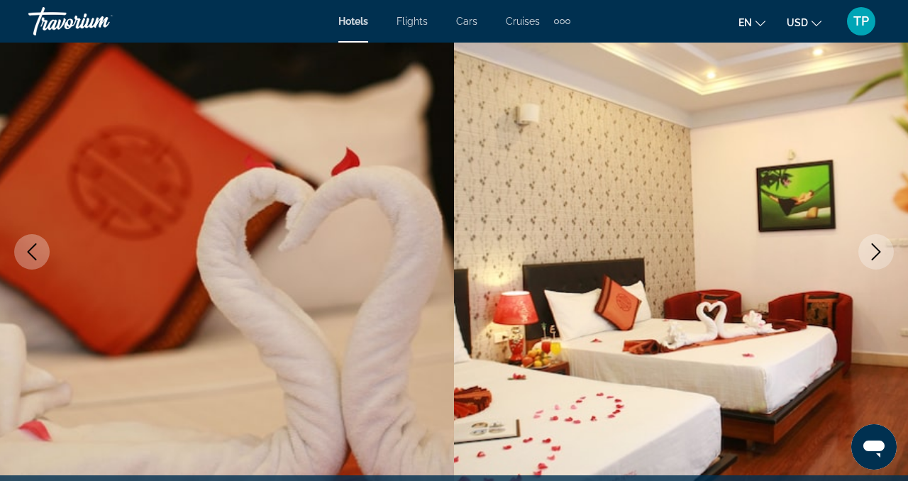
click at [876, 253] on icon "Next image" at bounding box center [876, 251] width 17 height 17
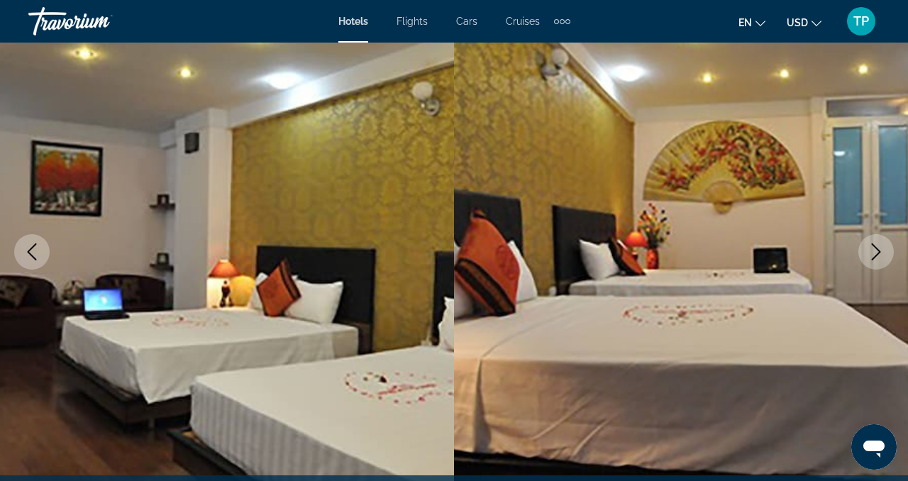
click at [876, 253] on icon "Next image" at bounding box center [876, 251] width 17 height 17
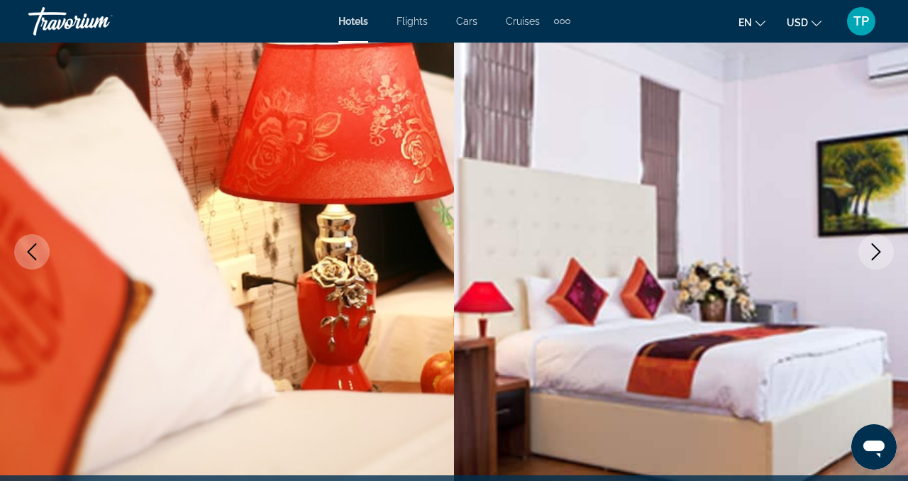
click at [876, 254] on icon "Next image" at bounding box center [876, 251] width 17 height 17
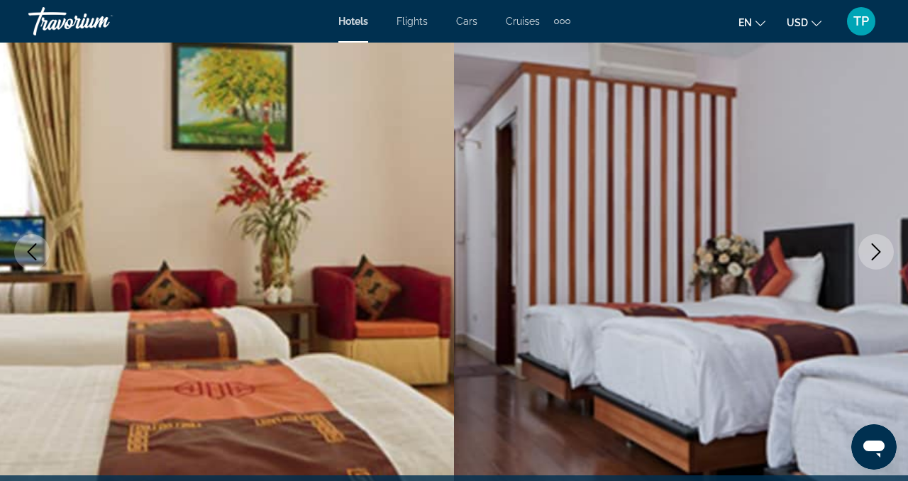
click at [876, 253] on icon "Next image" at bounding box center [876, 251] width 17 height 17
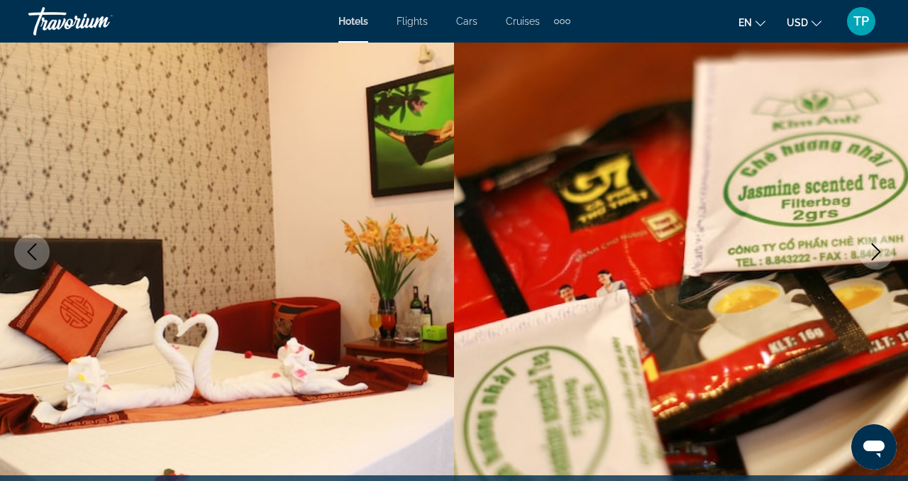
click at [876, 253] on icon "Next image" at bounding box center [876, 251] width 17 height 17
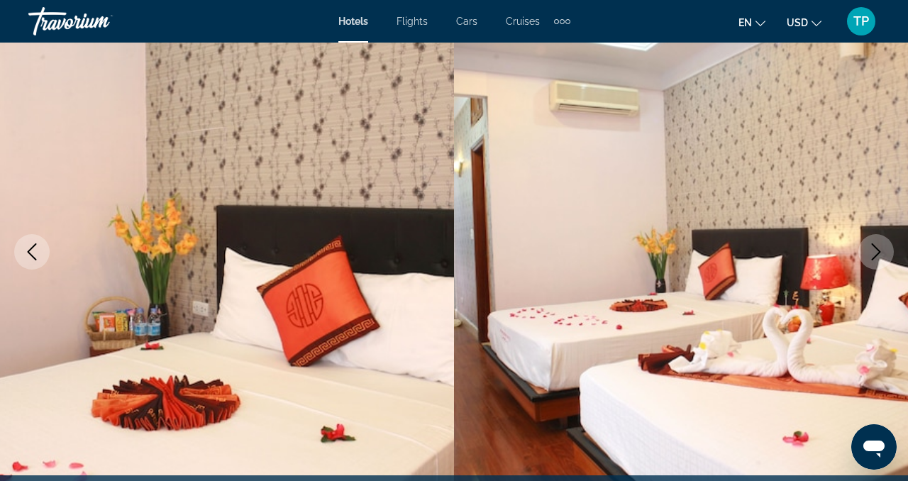
click at [876, 253] on icon "Next image" at bounding box center [876, 251] width 17 height 17
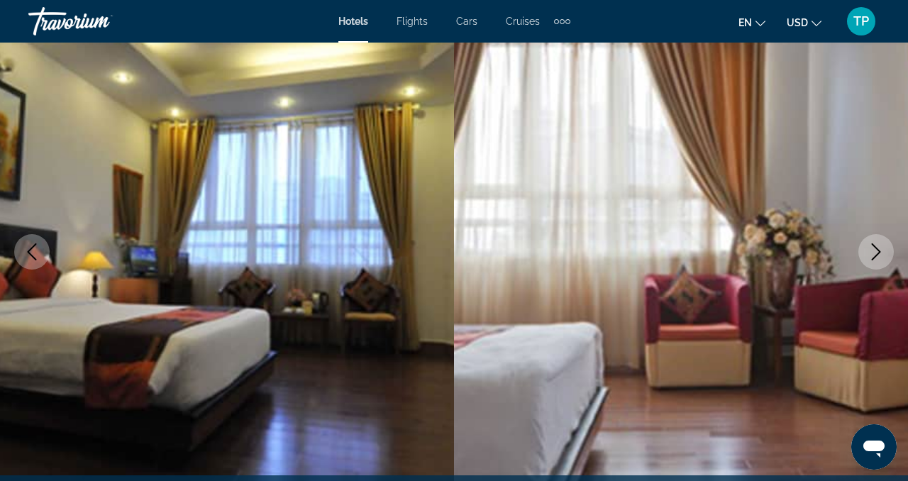
click at [876, 253] on icon "Next image" at bounding box center [876, 251] width 17 height 17
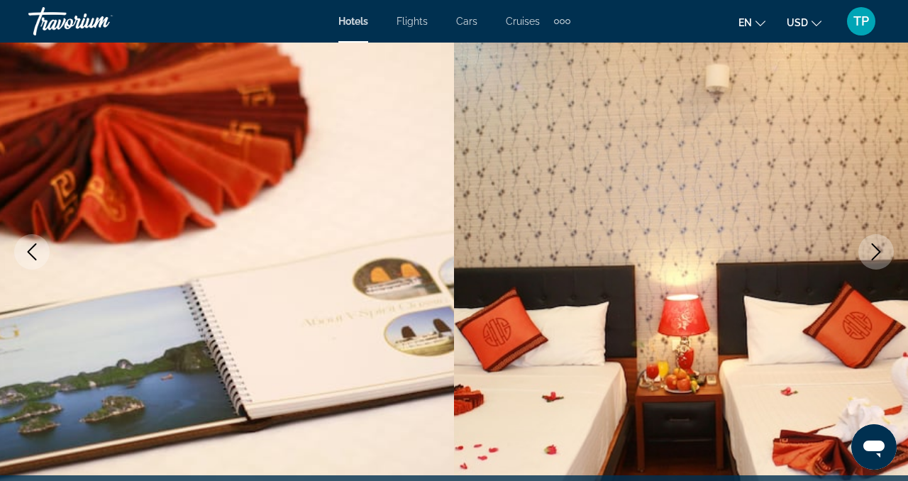
click at [876, 254] on icon "Next image" at bounding box center [876, 251] width 17 height 17
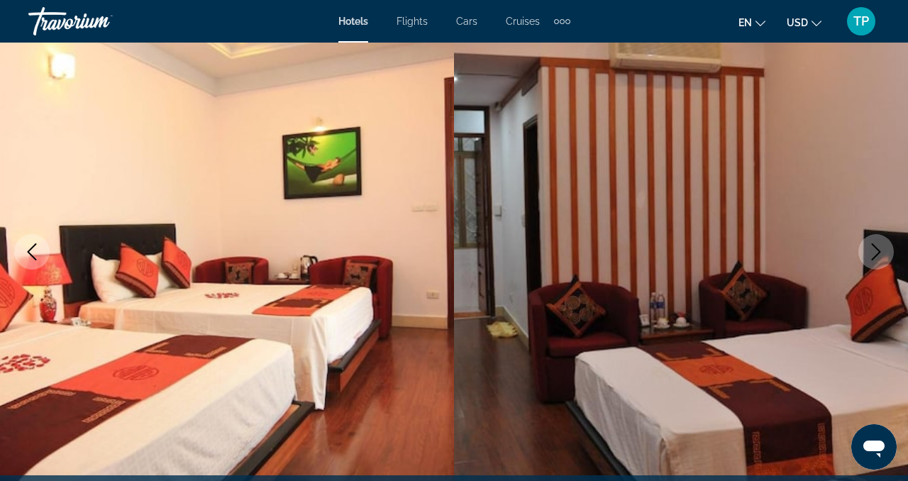
click at [876, 254] on icon "Next image" at bounding box center [876, 251] width 17 height 17
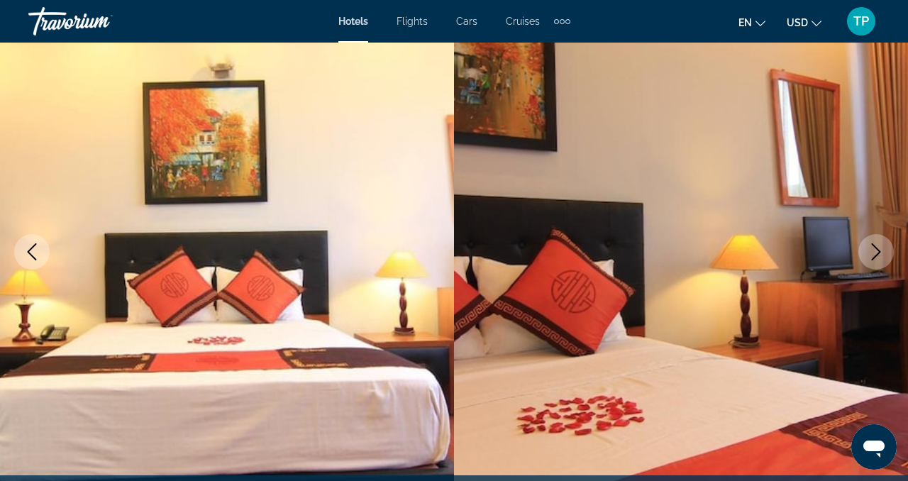
click at [876, 254] on icon "Next image" at bounding box center [876, 251] width 17 height 17
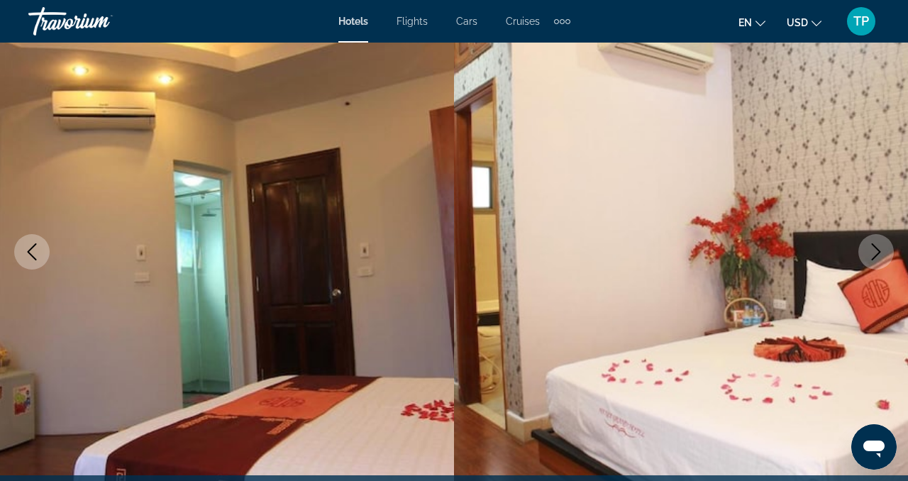
click at [876, 254] on icon "Next image" at bounding box center [876, 251] width 17 height 17
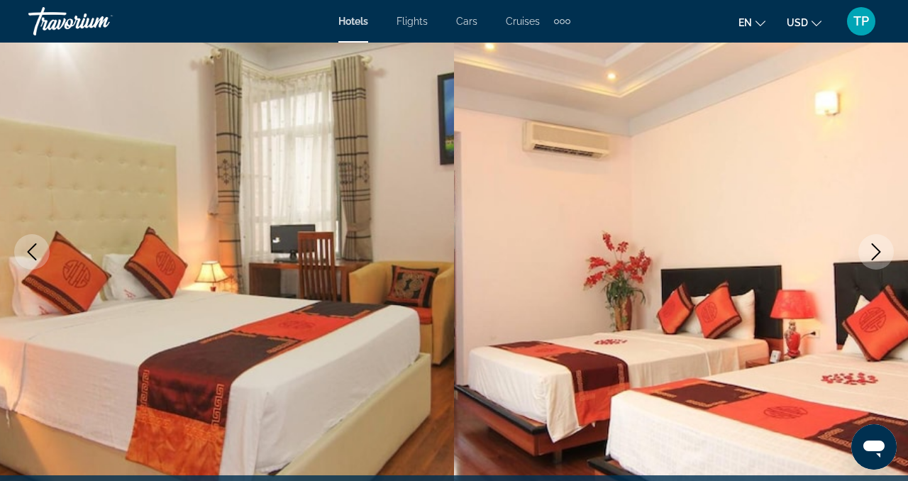
click at [876, 254] on icon "Next image" at bounding box center [876, 251] width 9 height 17
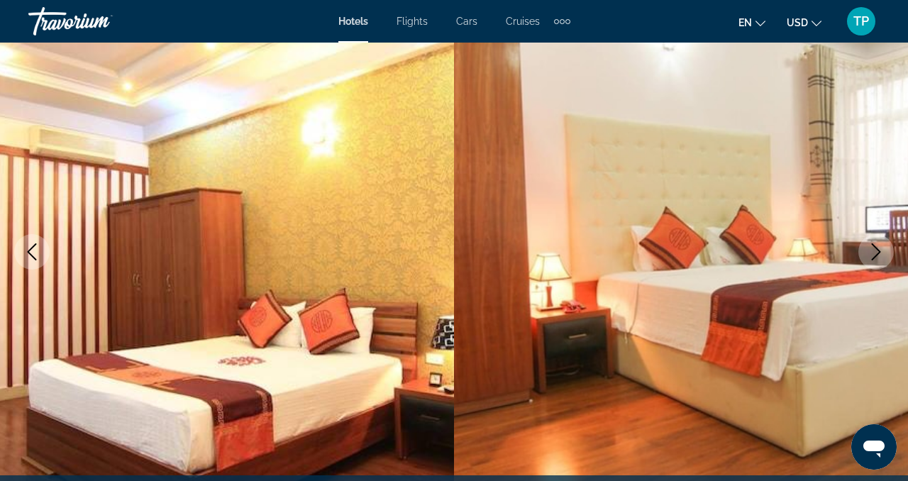
click at [876, 255] on icon "Next image" at bounding box center [876, 251] width 9 height 17
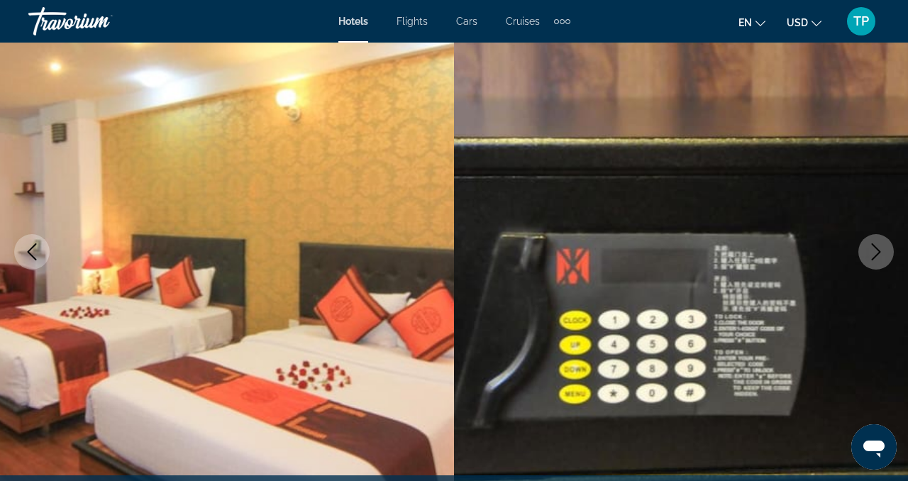
click at [876, 255] on icon "Next image" at bounding box center [876, 251] width 9 height 17
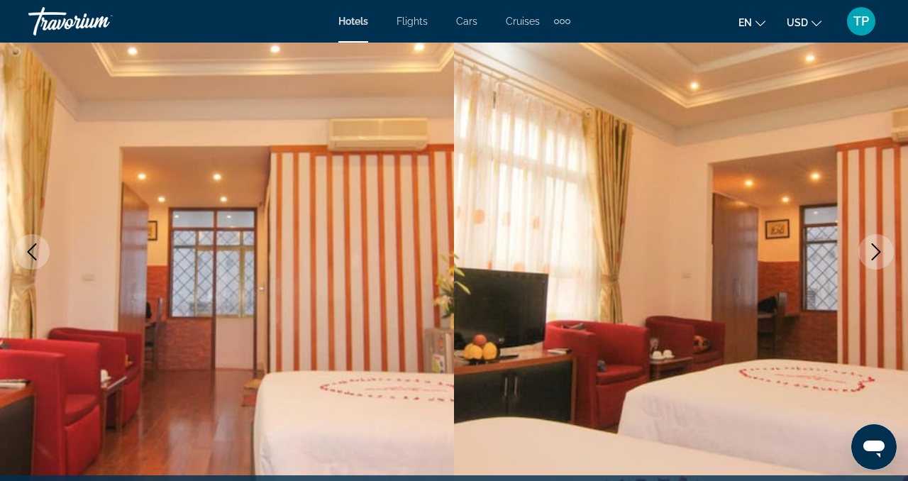
click at [876, 255] on icon "Next image" at bounding box center [876, 251] width 9 height 17
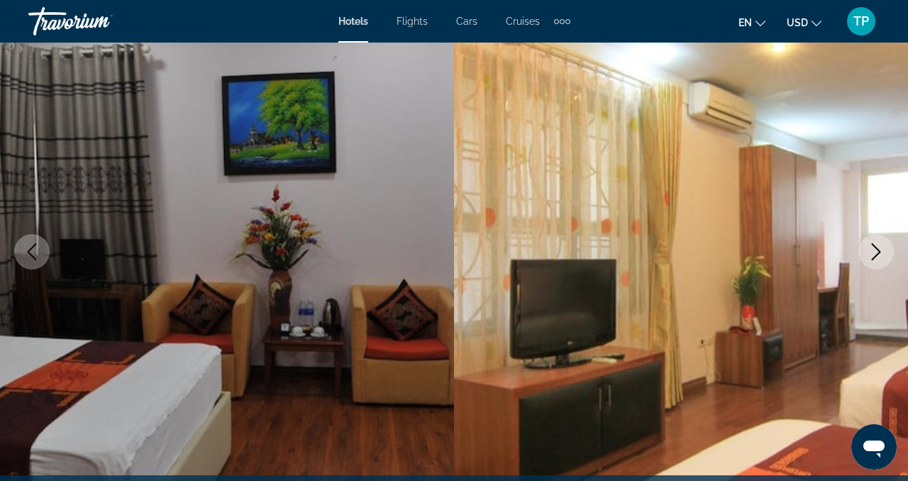
click at [876, 255] on icon "Next image" at bounding box center [876, 251] width 9 height 17
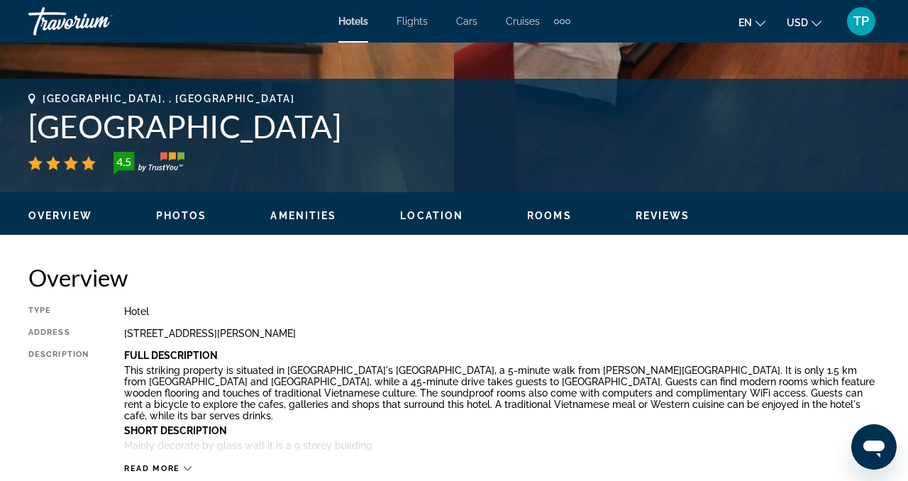
scroll to position [529, 0]
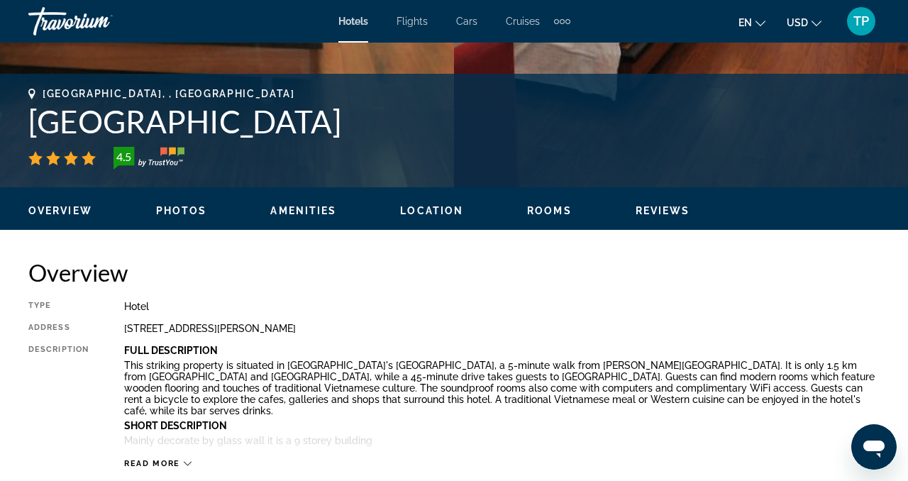
click at [404, 210] on span "Location" at bounding box center [431, 210] width 63 height 11
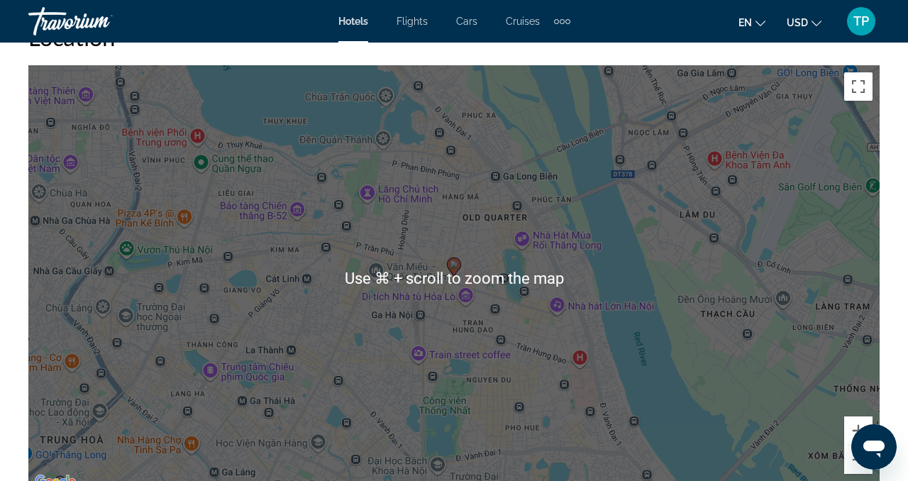
scroll to position [1607, 0]
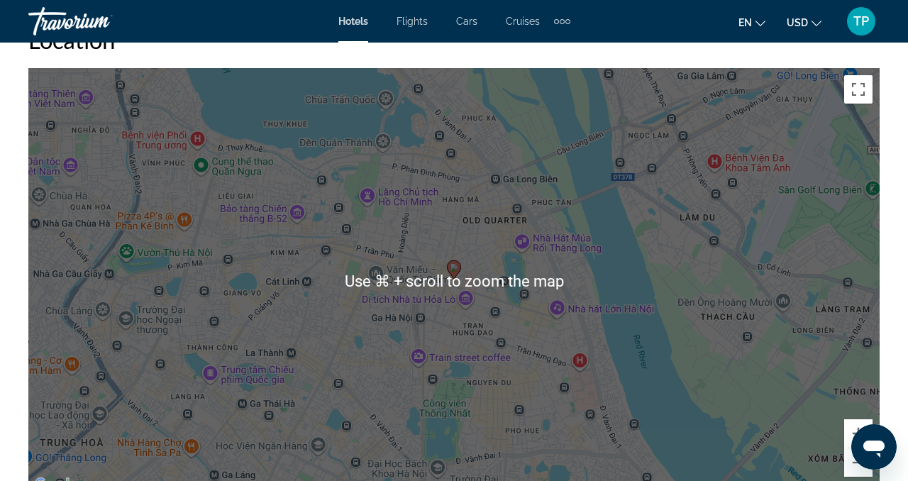
click at [459, 363] on div "To activate drag with keyboard, press Alt + Enter. Once in keyboard drag state,…" at bounding box center [454, 281] width 852 height 426
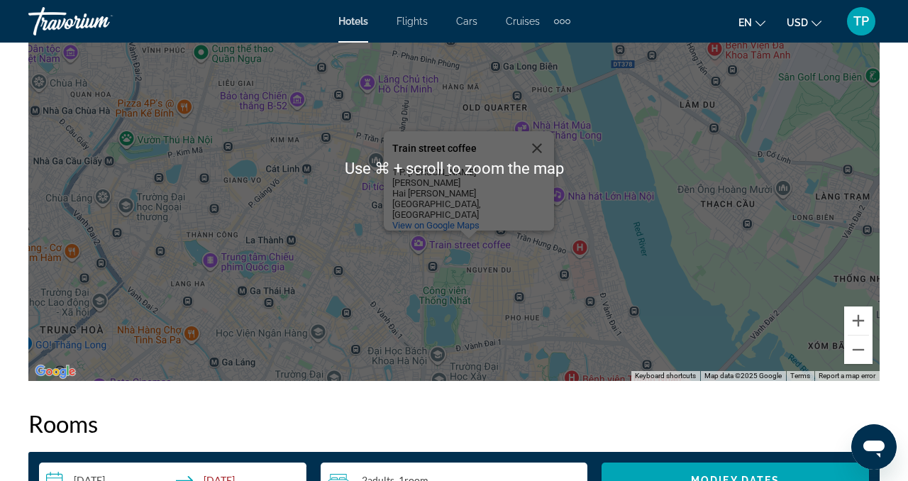
scroll to position [1718, 0]
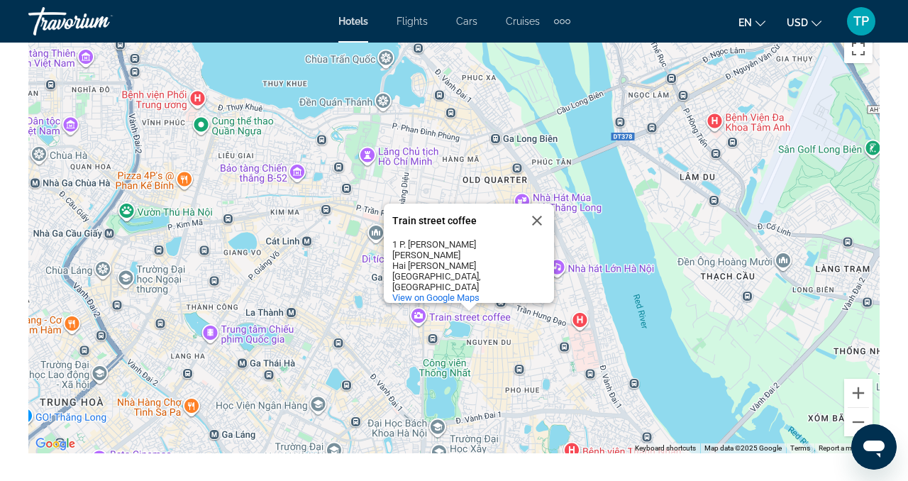
scroll to position [1649, 0]
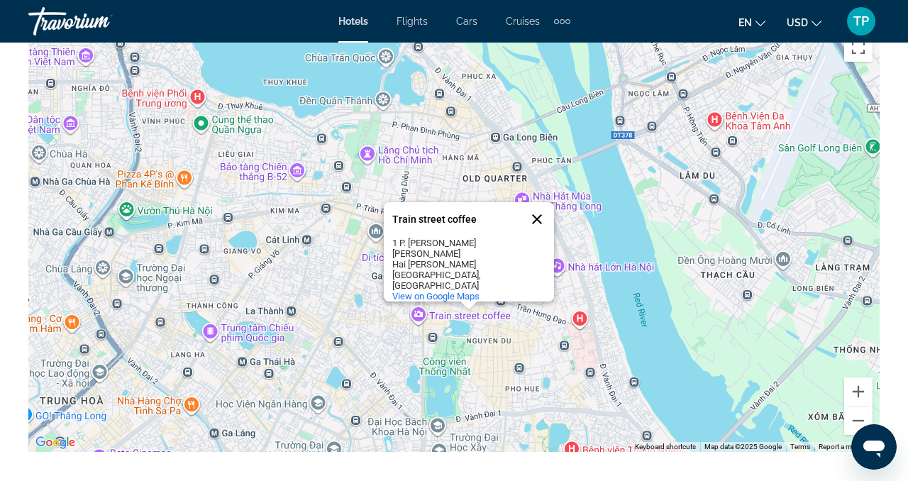
click at [535, 223] on button "Close" at bounding box center [537, 219] width 34 height 34
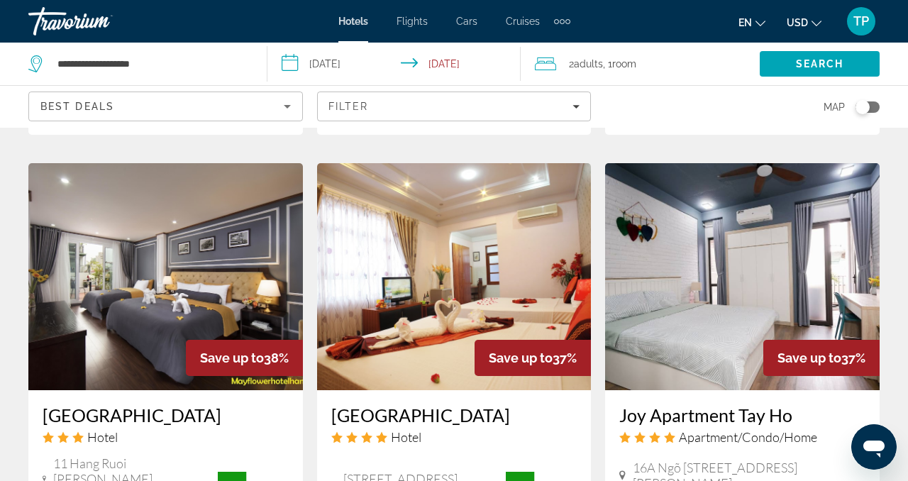
scroll to position [1783, 0]
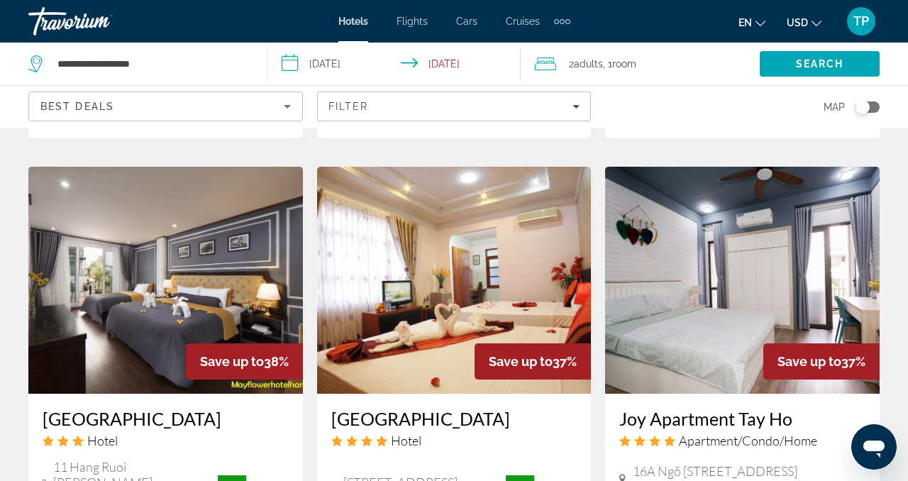
click at [203, 247] on img "Main content" at bounding box center [165, 280] width 275 height 227
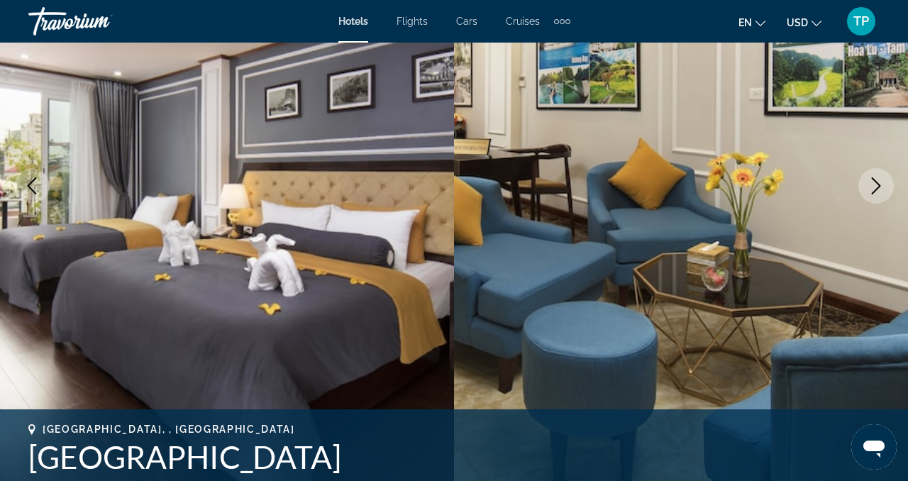
scroll to position [195, 0]
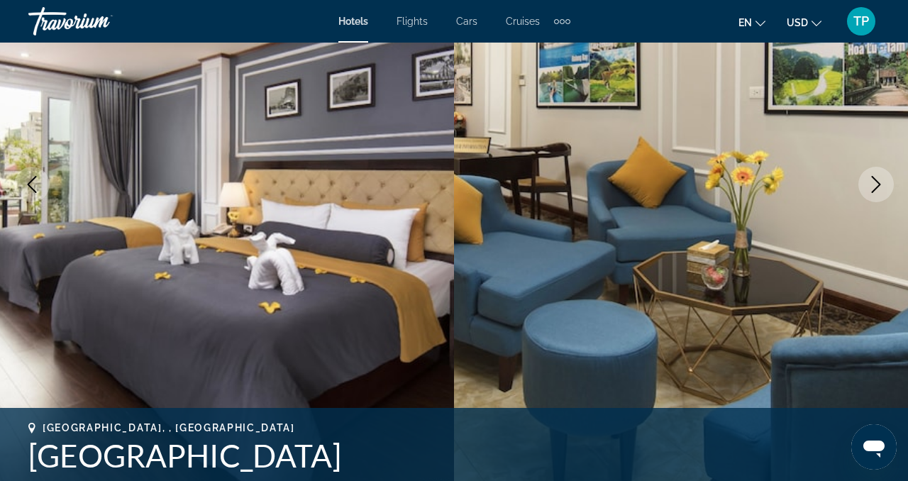
click at [878, 188] on icon "Next image" at bounding box center [876, 184] width 17 height 17
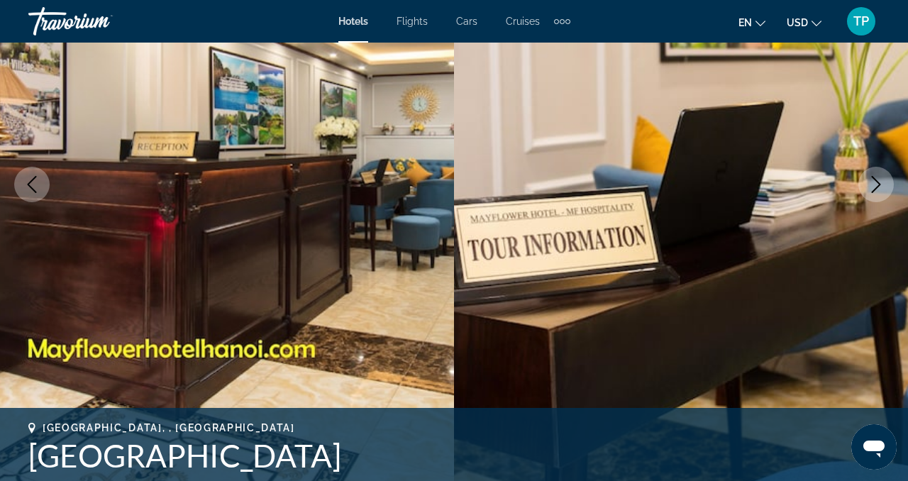
click at [878, 187] on icon "Next image" at bounding box center [876, 184] width 17 height 17
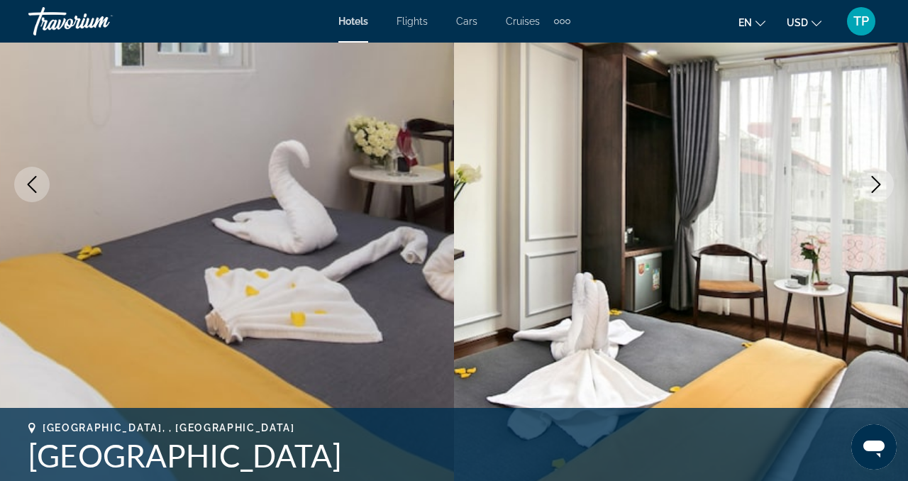
click at [878, 187] on icon "Next image" at bounding box center [876, 184] width 17 height 17
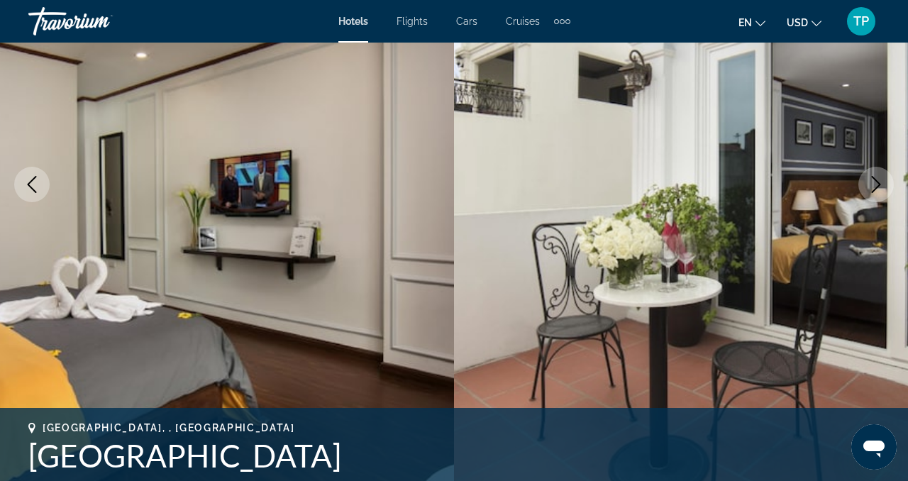
click at [878, 187] on icon "Next image" at bounding box center [876, 184] width 17 height 17
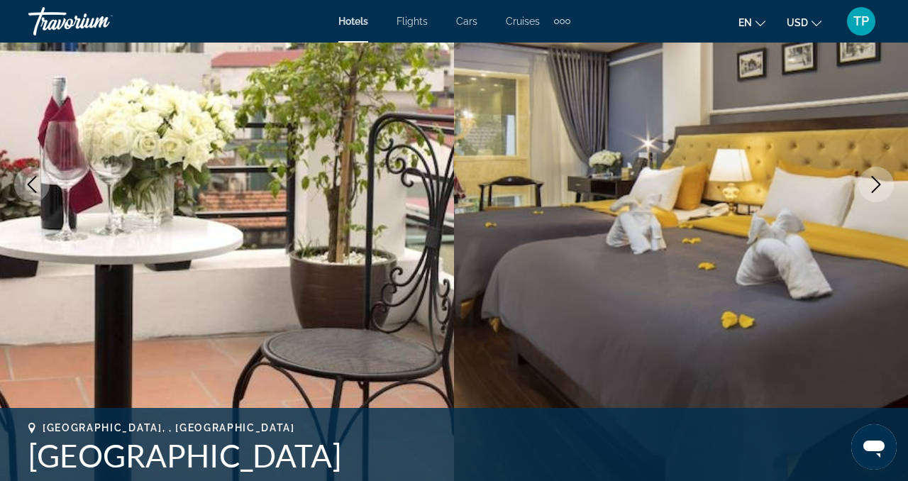
click at [878, 187] on icon "Next image" at bounding box center [876, 184] width 17 height 17
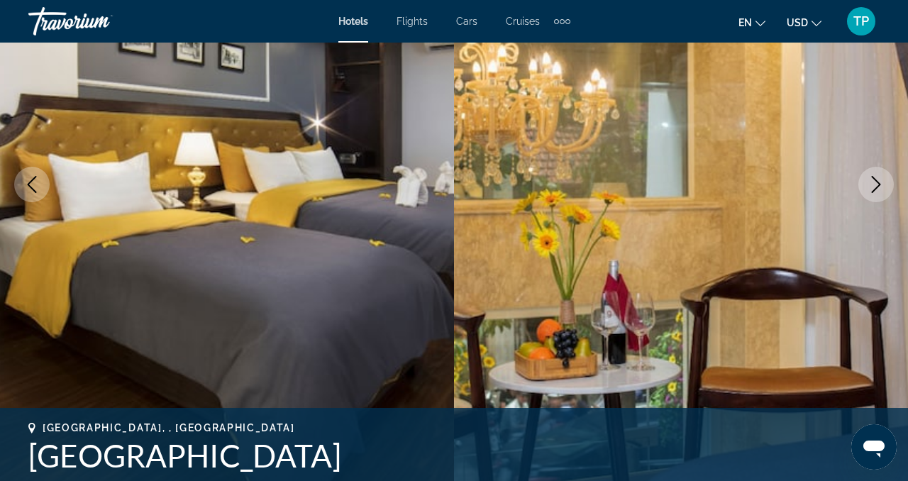
click at [878, 187] on icon "Next image" at bounding box center [876, 184] width 17 height 17
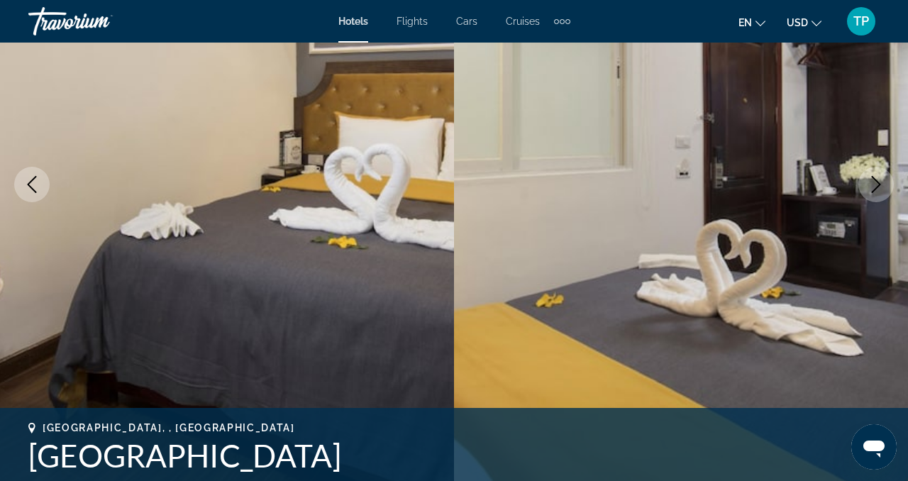
click at [878, 187] on icon "Next image" at bounding box center [876, 184] width 17 height 17
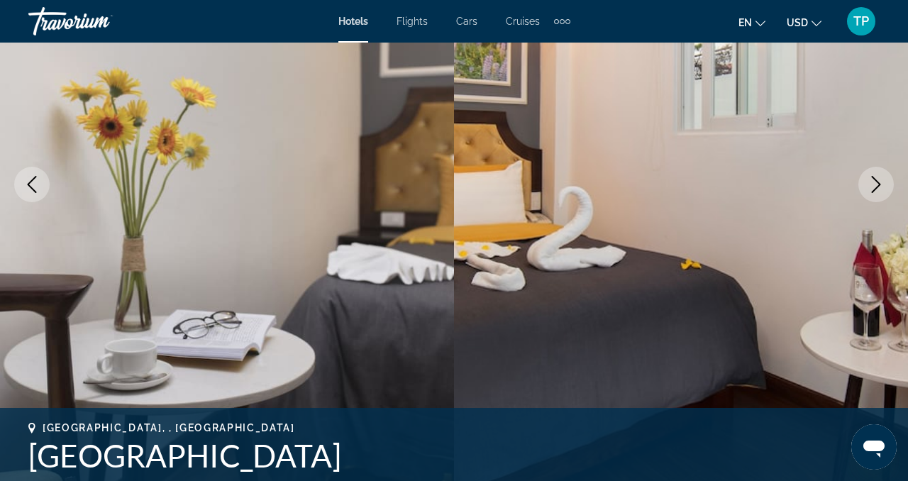
click at [878, 187] on icon "Next image" at bounding box center [876, 184] width 17 height 17
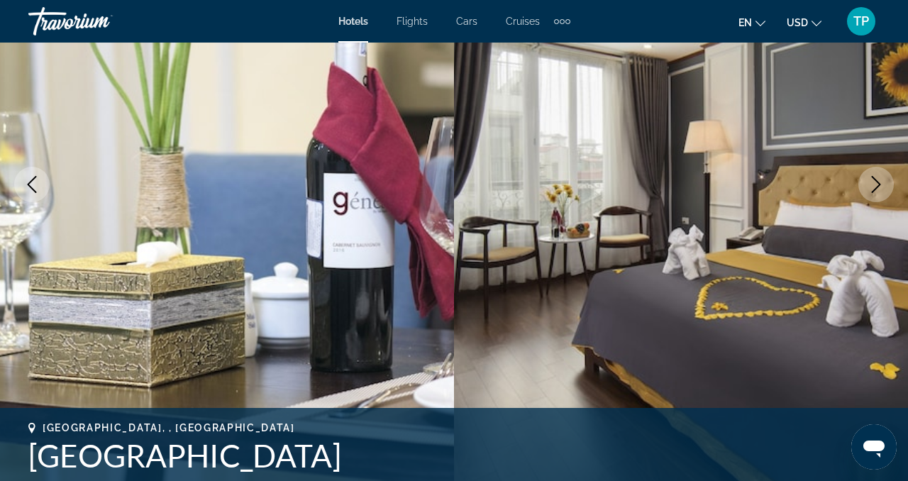
click at [878, 187] on icon "Next image" at bounding box center [876, 184] width 17 height 17
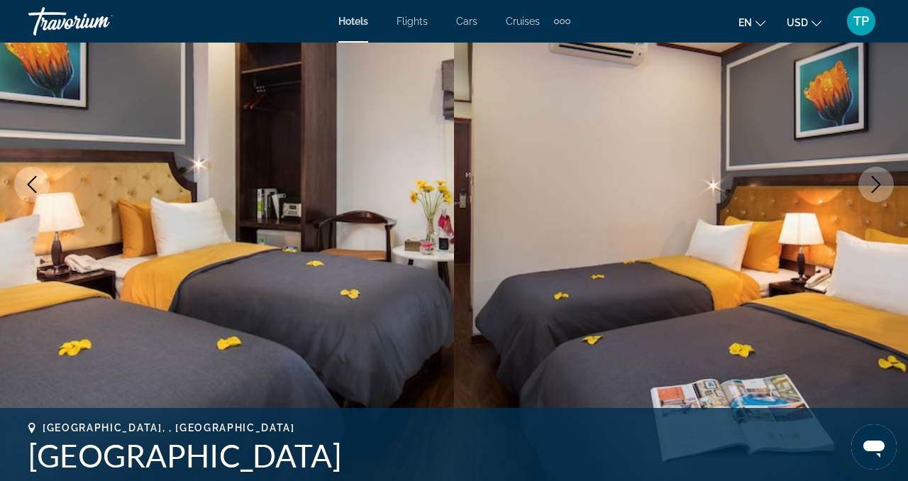
click at [878, 187] on icon "Next image" at bounding box center [876, 184] width 17 height 17
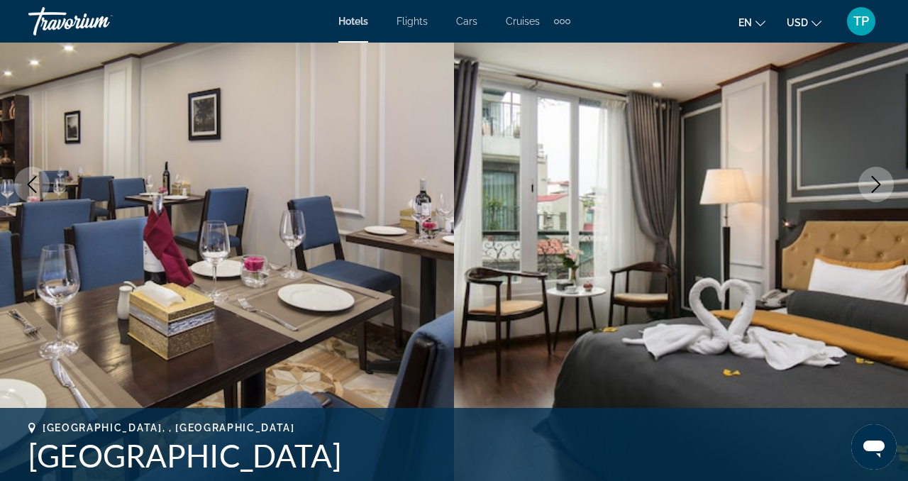
click at [878, 187] on icon "Next image" at bounding box center [876, 184] width 17 height 17
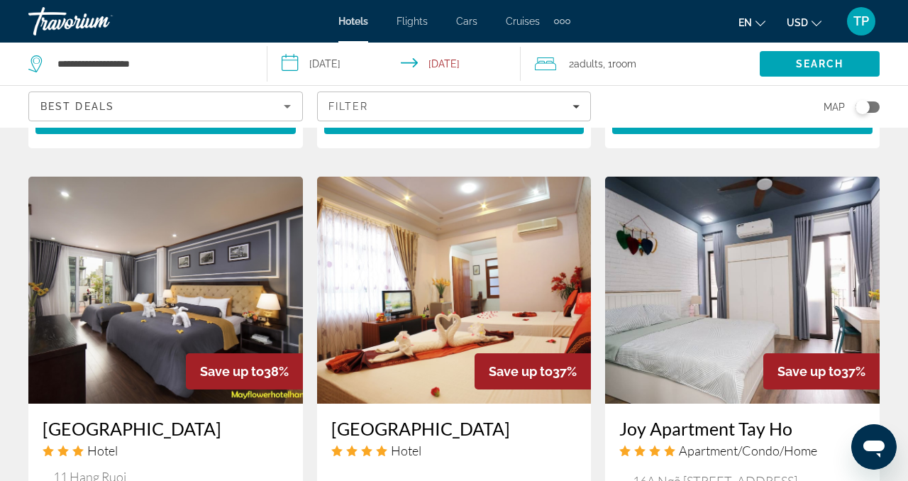
scroll to position [1782, 0]
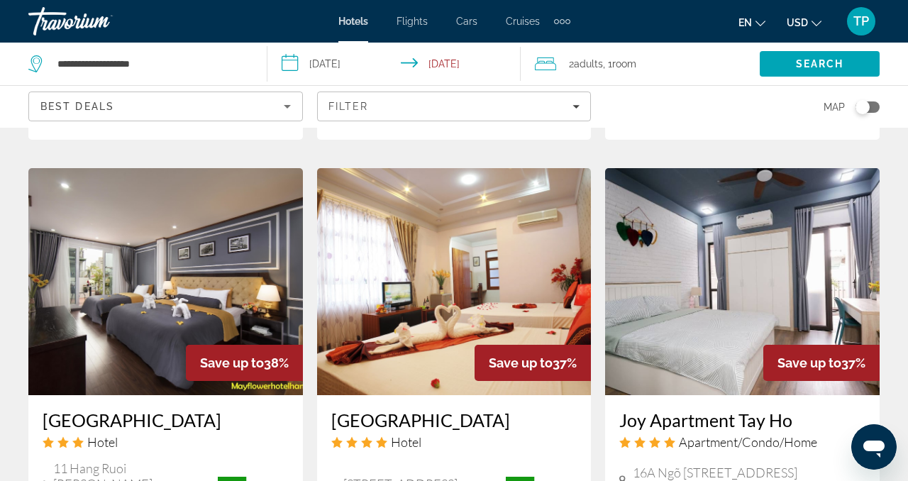
click at [206, 207] on img "Main content" at bounding box center [165, 281] width 275 height 227
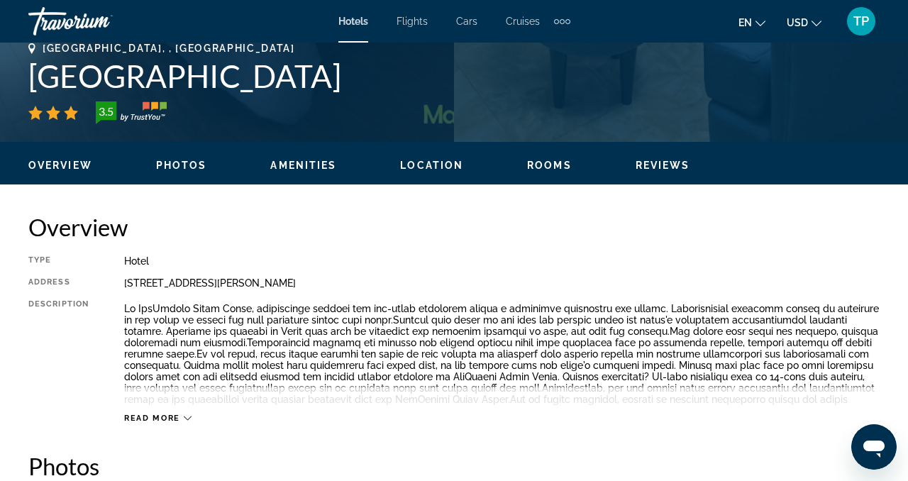
scroll to position [577, 0]
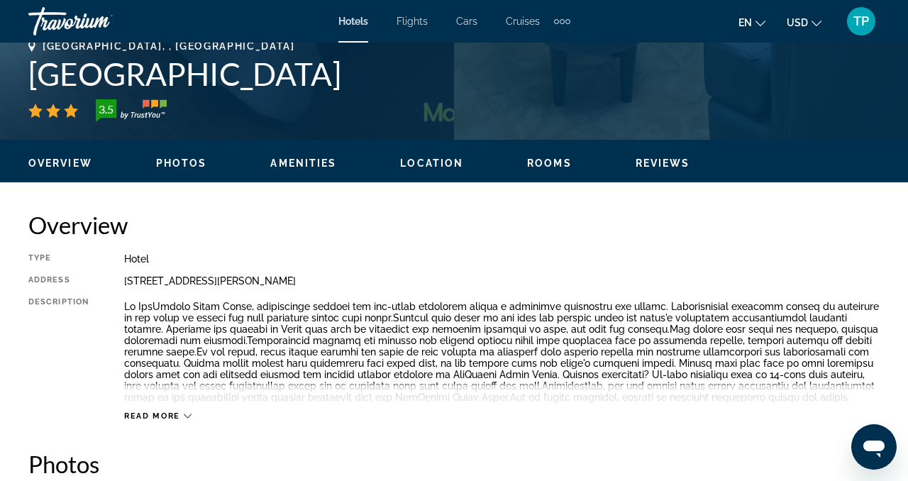
click at [402, 163] on span "Location" at bounding box center [431, 163] width 63 height 11
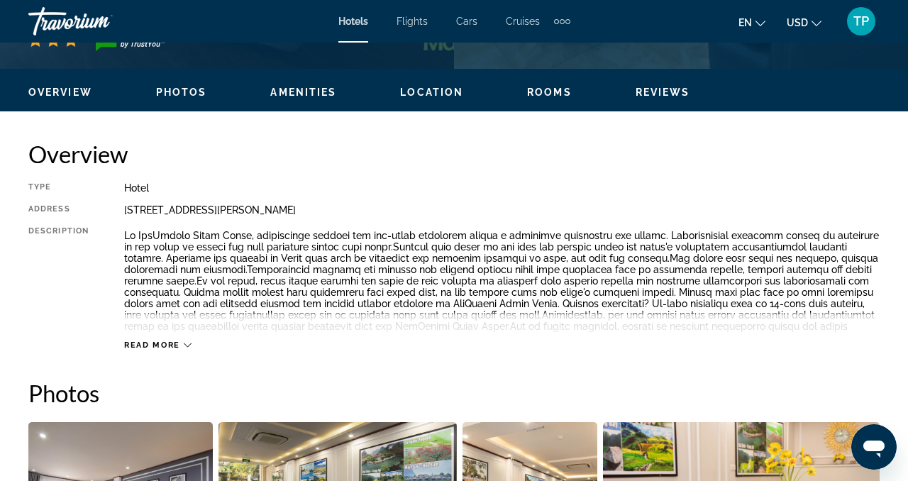
scroll to position [635, 0]
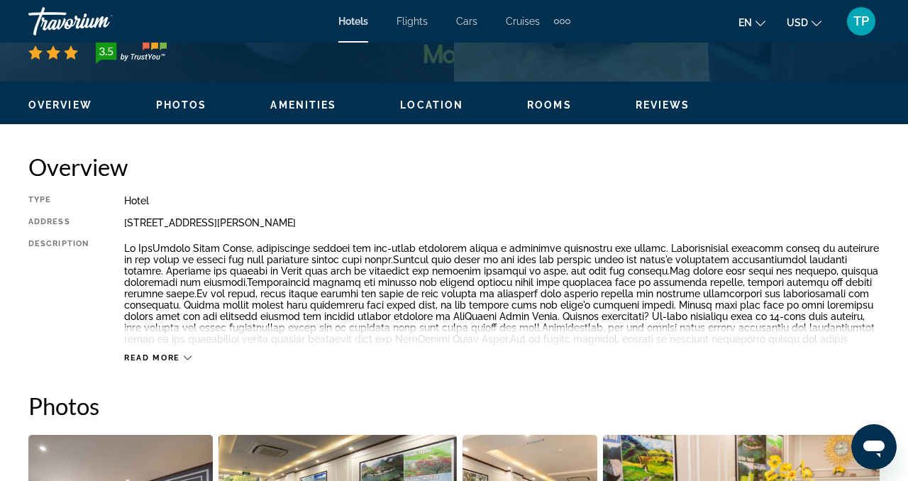
click at [188, 356] on icon "Main content" at bounding box center [188, 358] width 8 height 8
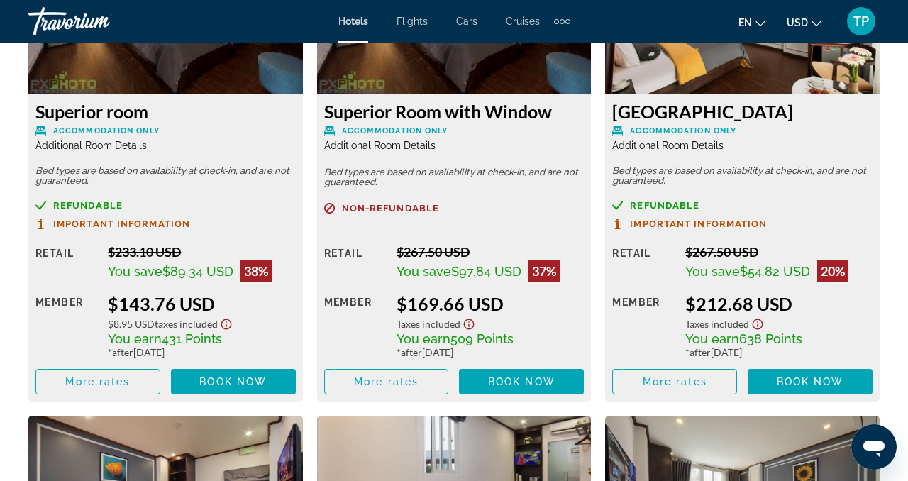
scroll to position [2461, 0]
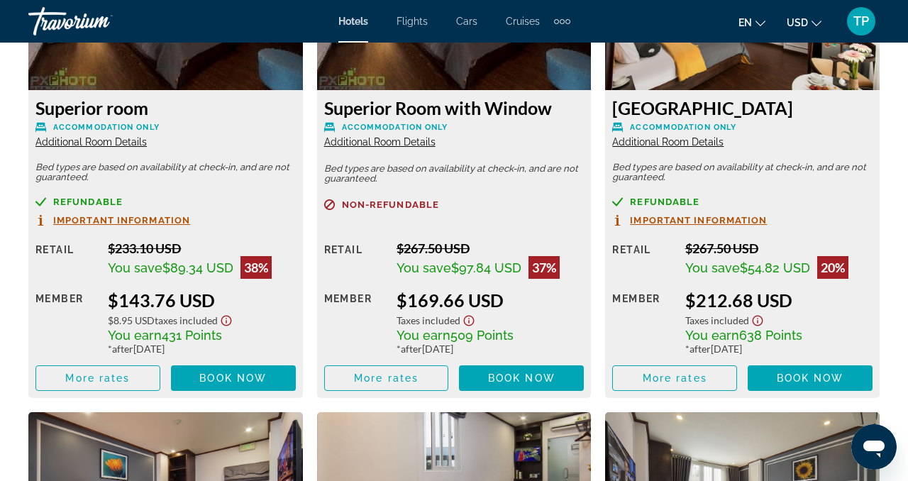
click at [133, 224] on span "Important Information" at bounding box center [121, 220] width 137 height 9
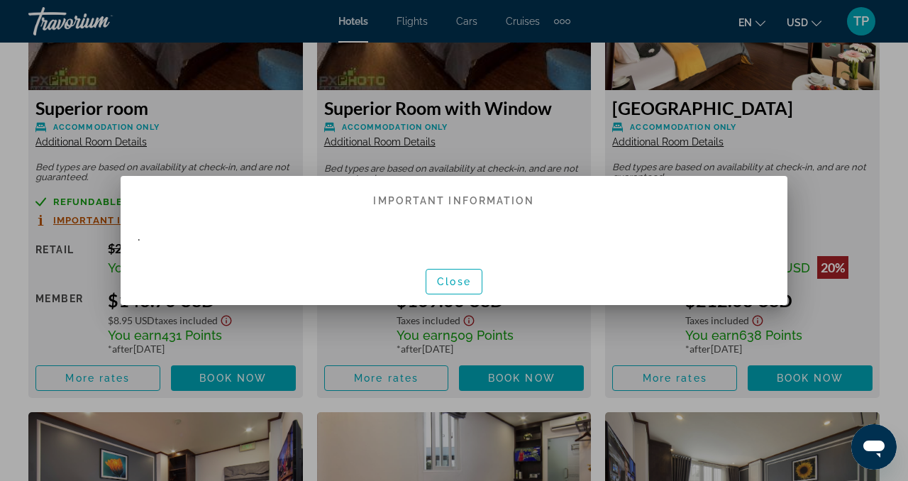
scroll to position [0, 0]
click at [260, 342] on div at bounding box center [454, 240] width 908 height 481
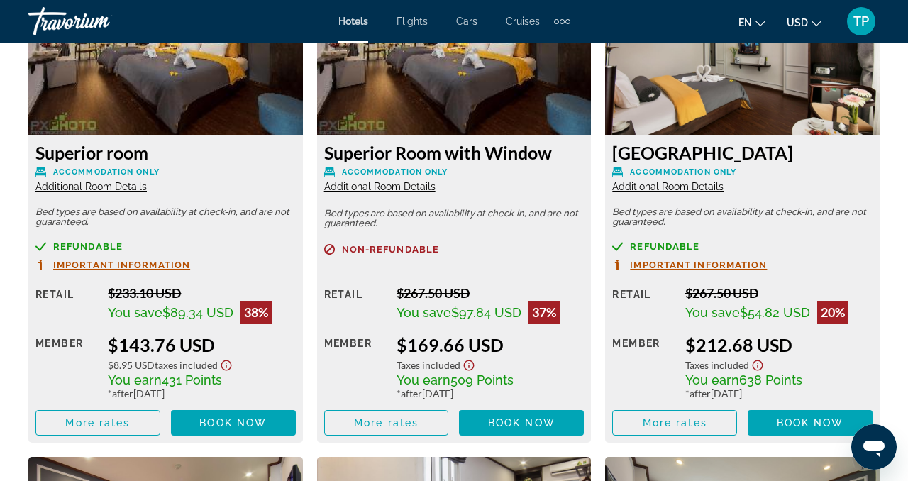
scroll to position [2414, 0]
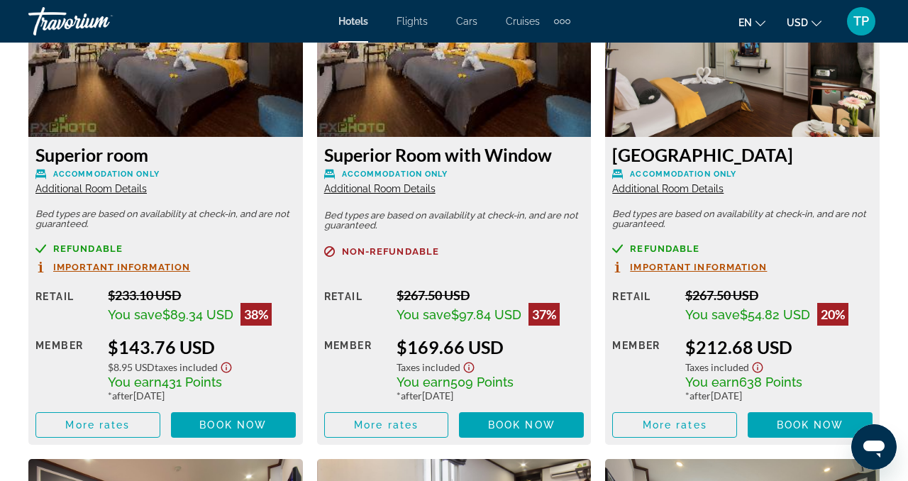
click at [126, 189] on span "Additional Room Details" at bounding box center [90, 188] width 111 height 11
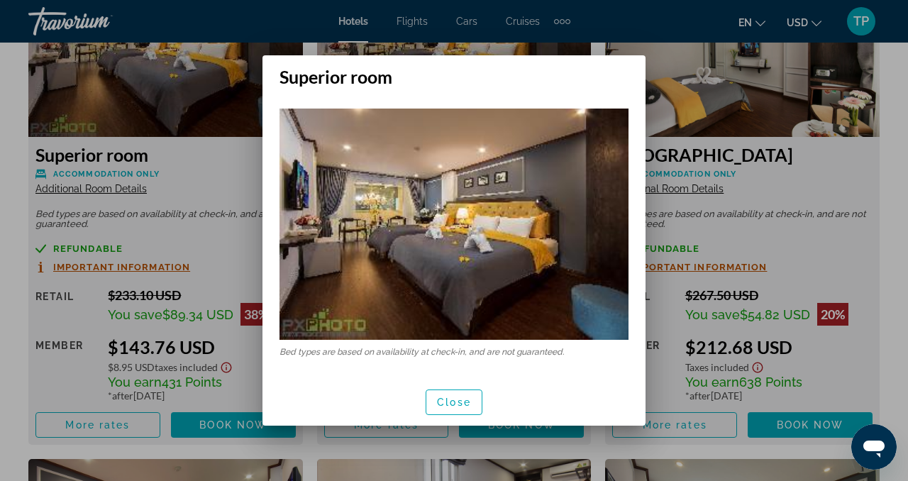
click at [307, 443] on div at bounding box center [454, 240] width 908 height 481
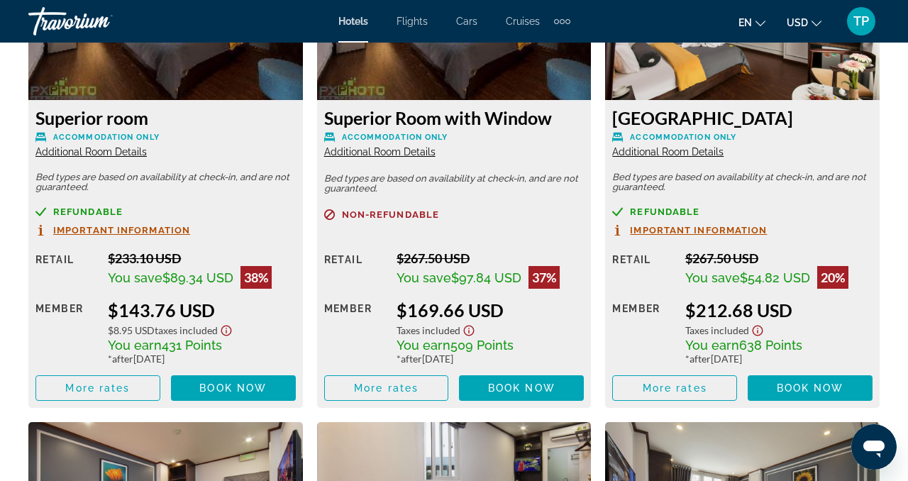
scroll to position [2452, 0]
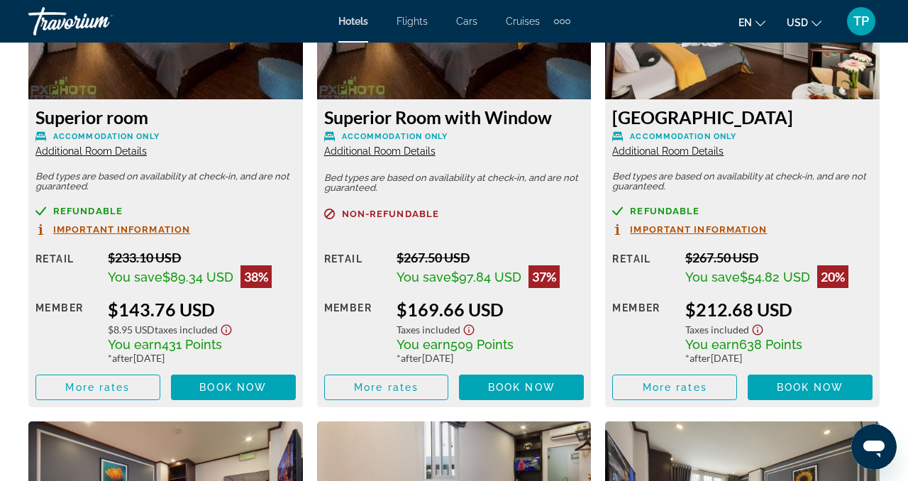
click at [727, 232] on span "Important Information" at bounding box center [698, 229] width 137 height 9
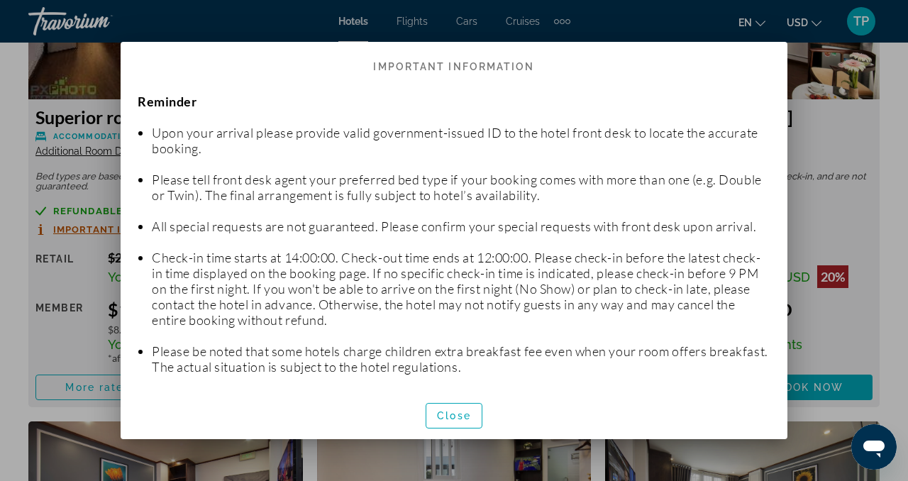
scroll to position [0, 0]
click at [465, 425] on span "button" at bounding box center [453, 416] width 55 height 34
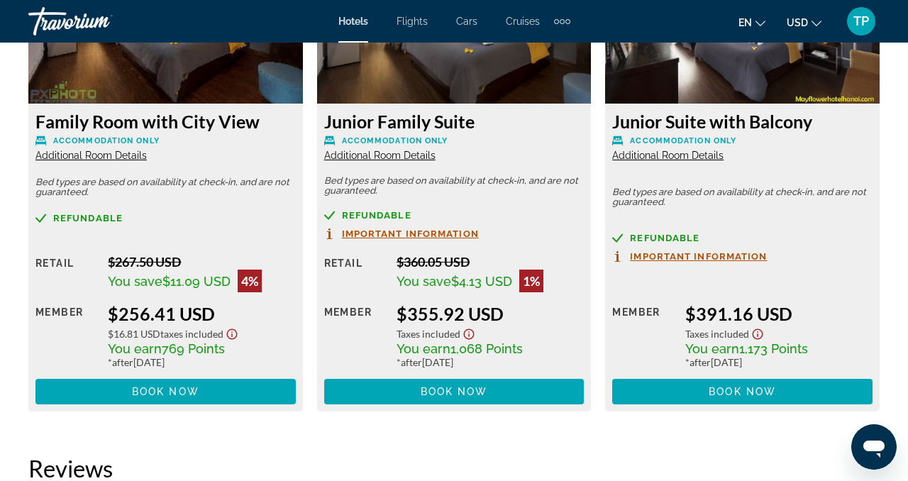
scroll to position [3965, 0]
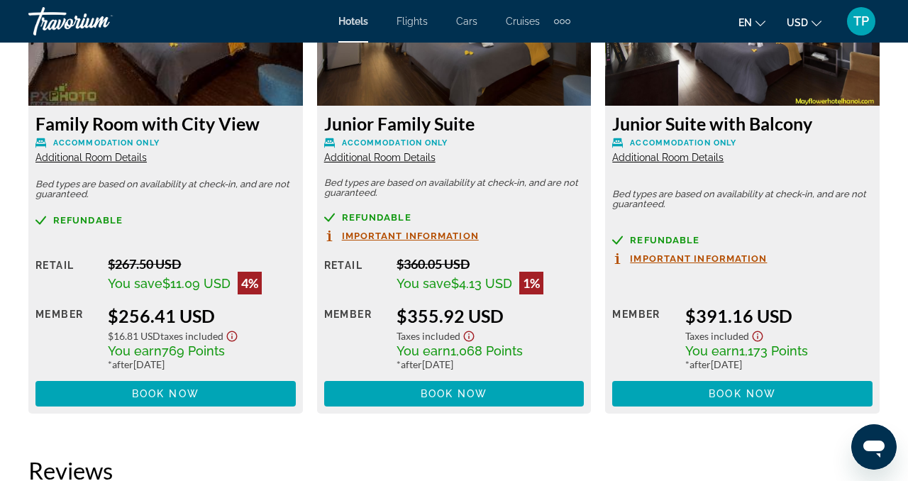
click at [71, 164] on div "Family Room with City View Accommodation Only Additional Room Details Bed types…" at bounding box center [165, 260] width 275 height 308
click at [75, 159] on span "Additional Room Details" at bounding box center [90, 157] width 111 height 11
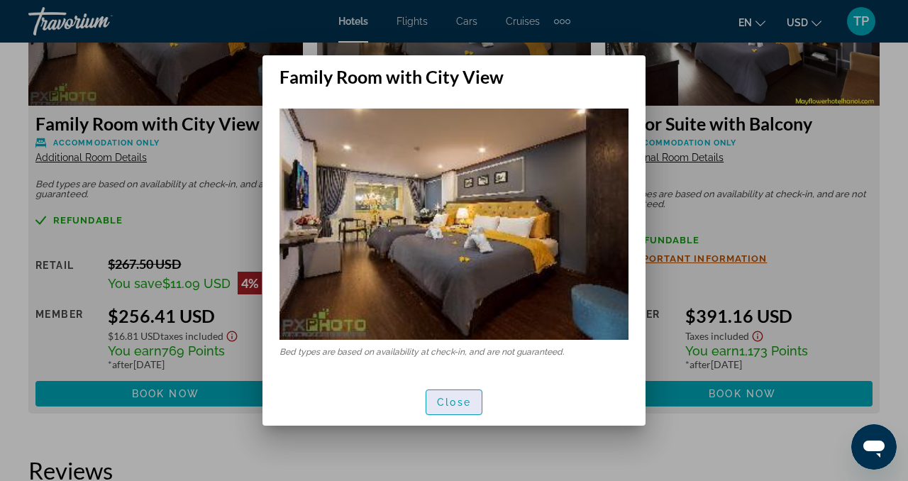
click at [448, 404] on span "Close" at bounding box center [454, 402] width 34 height 11
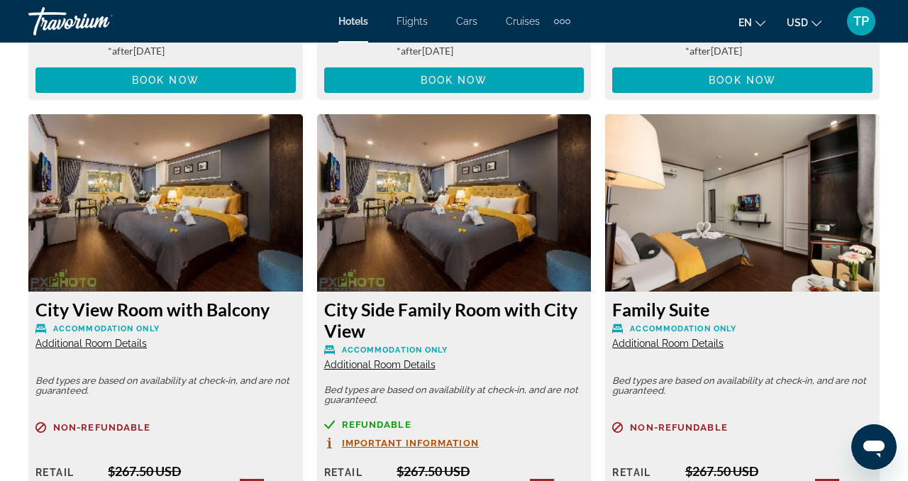
scroll to position [3262, 0]
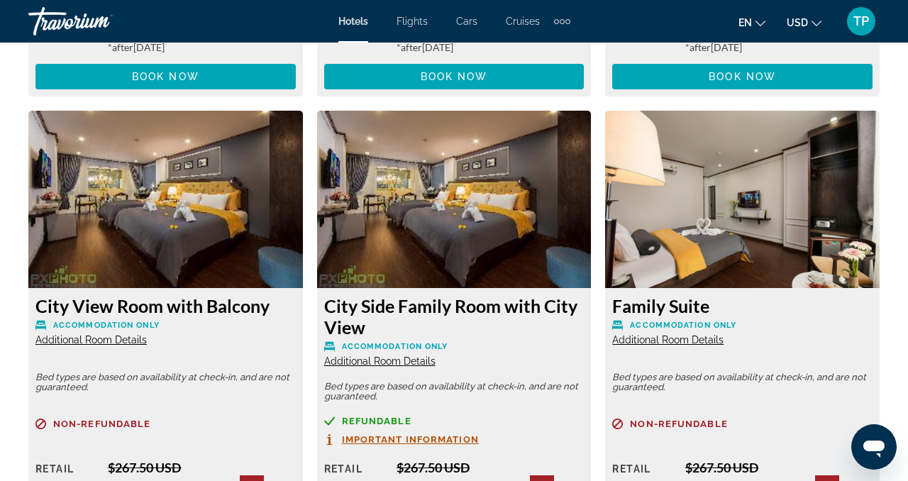
click at [262, 473] on div "$267.50 USD" at bounding box center [201, 468] width 187 height 16
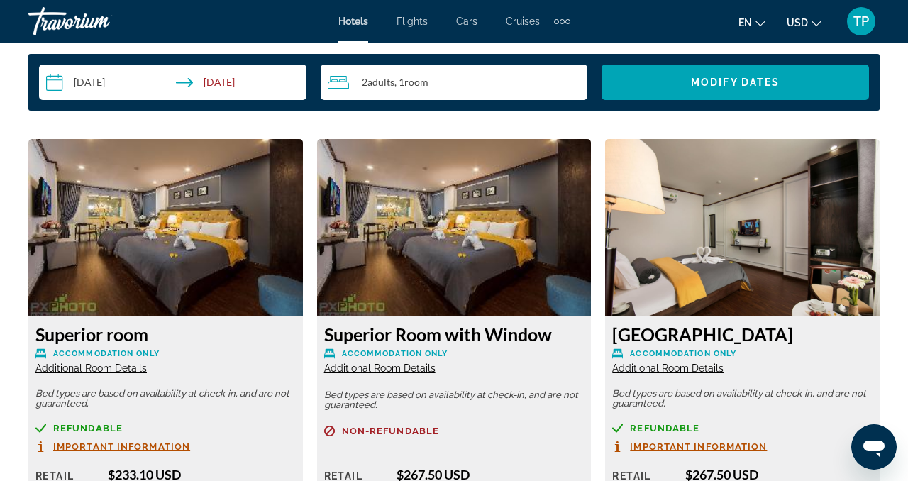
scroll to position [2233, 0]
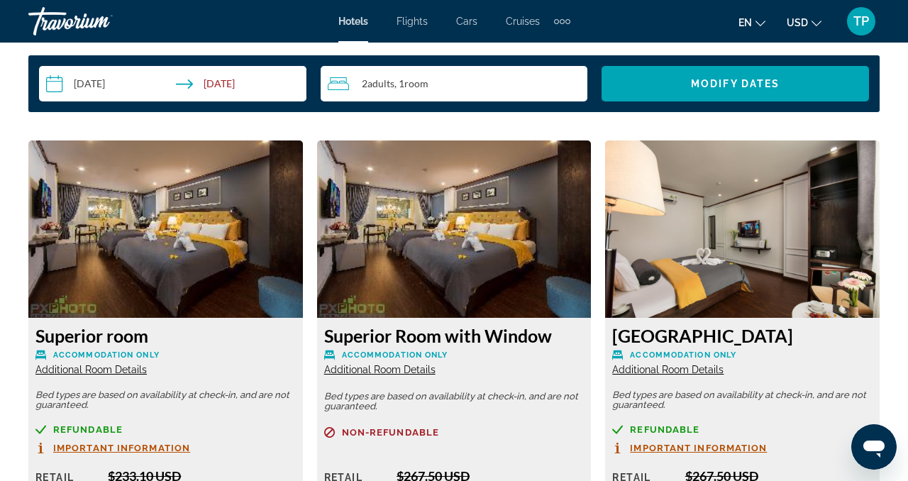
click at [54, 86] on input "**********" at bounding box center [175, 86] width 273 height 40
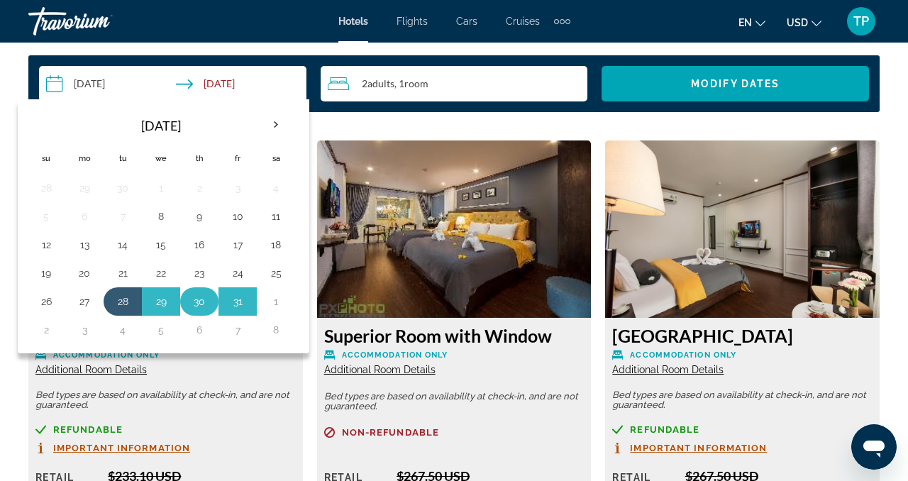
click at [190, 302] on button "30" at bounding box center [199, 302] width 23 height 20
click at [122, 302] on button "28" at bounding box center [122, 302] width 23 height 20
type input "**********"
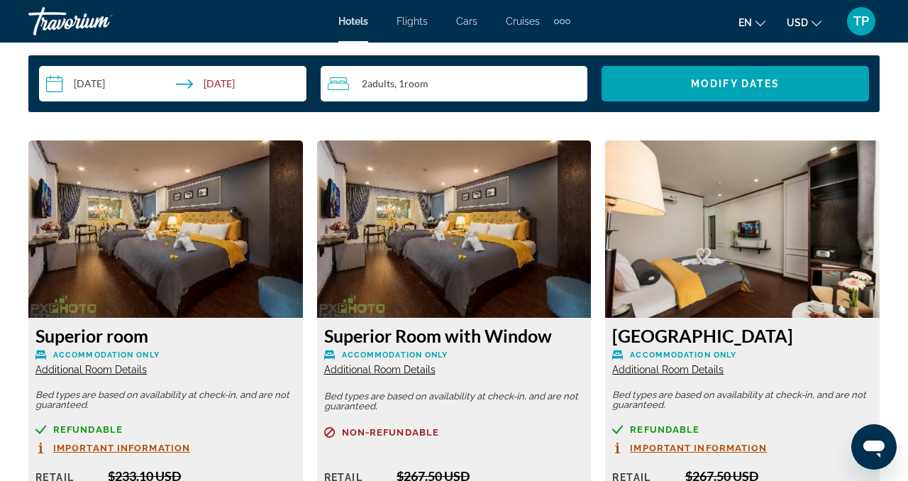
click at [231, 85] on input "**********" at bounding box center [175, 86] width 273 height 40
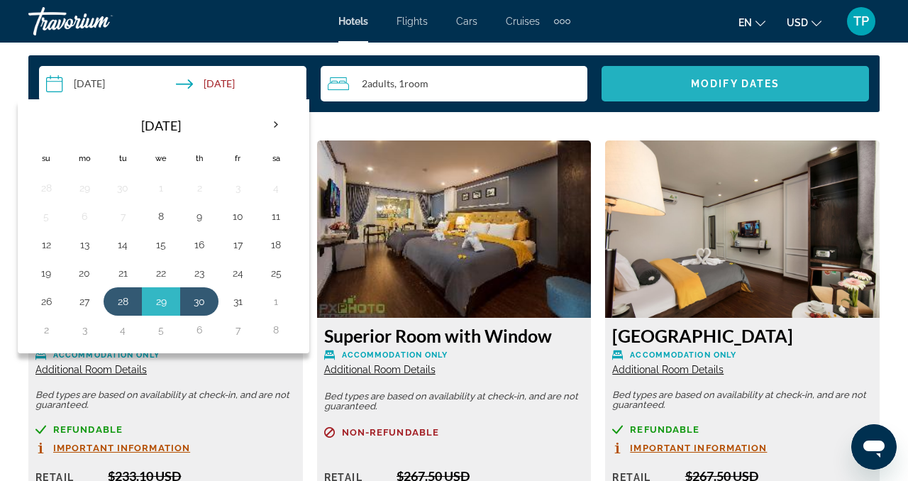
click at [715, 79] on span "Modify Dates" at bounding box center [735, 83] width 89 height 11
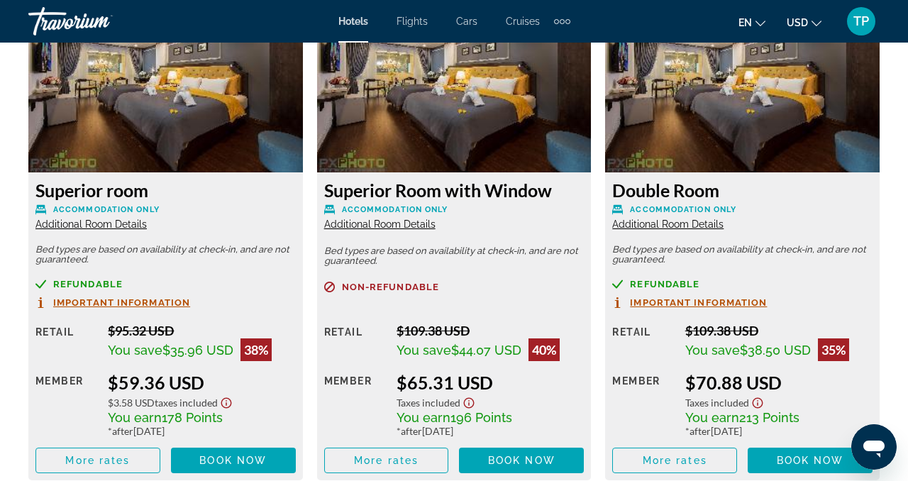
scroll to position [2377, 0]
